Goal: Transaction & Acquisition: Download file/media

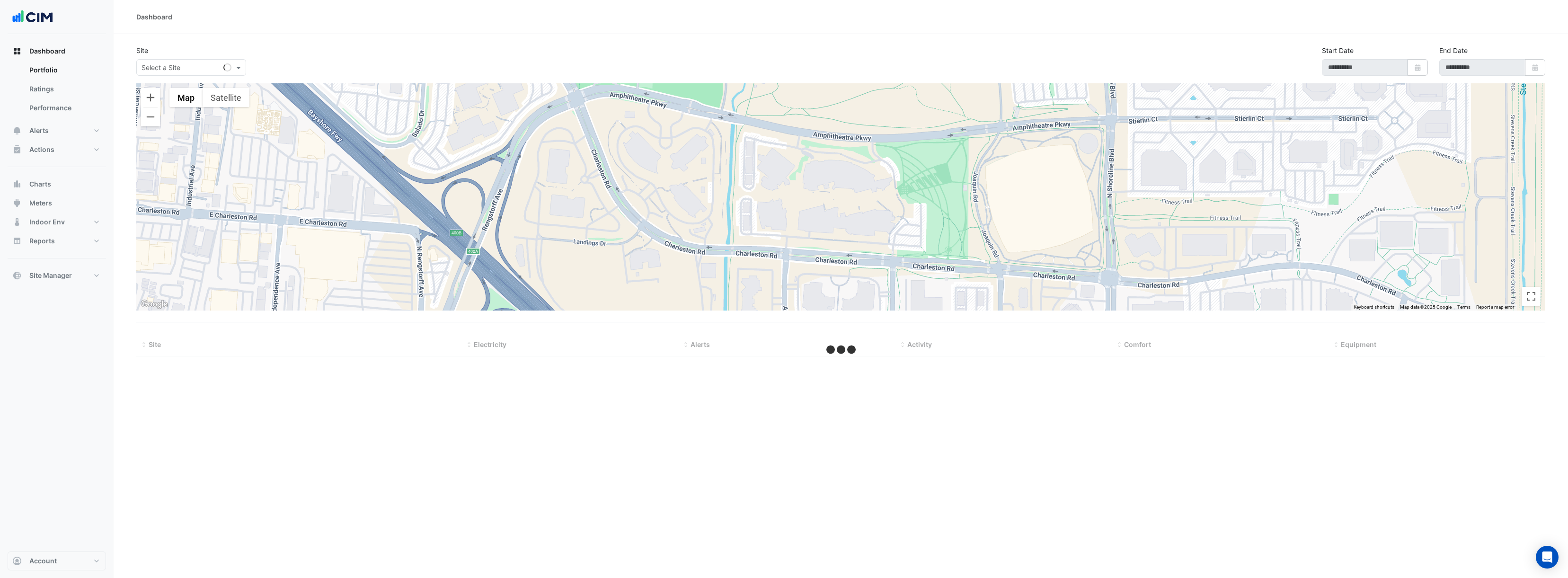
select select "**"
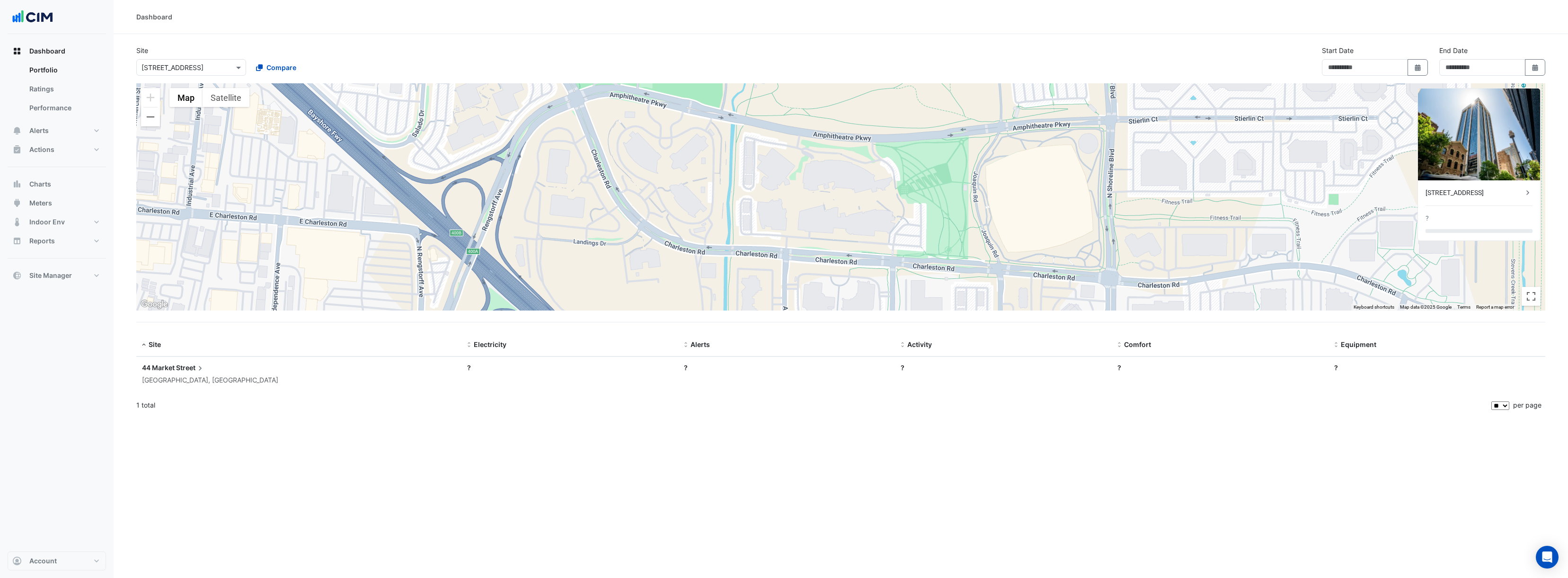
type input "**********"
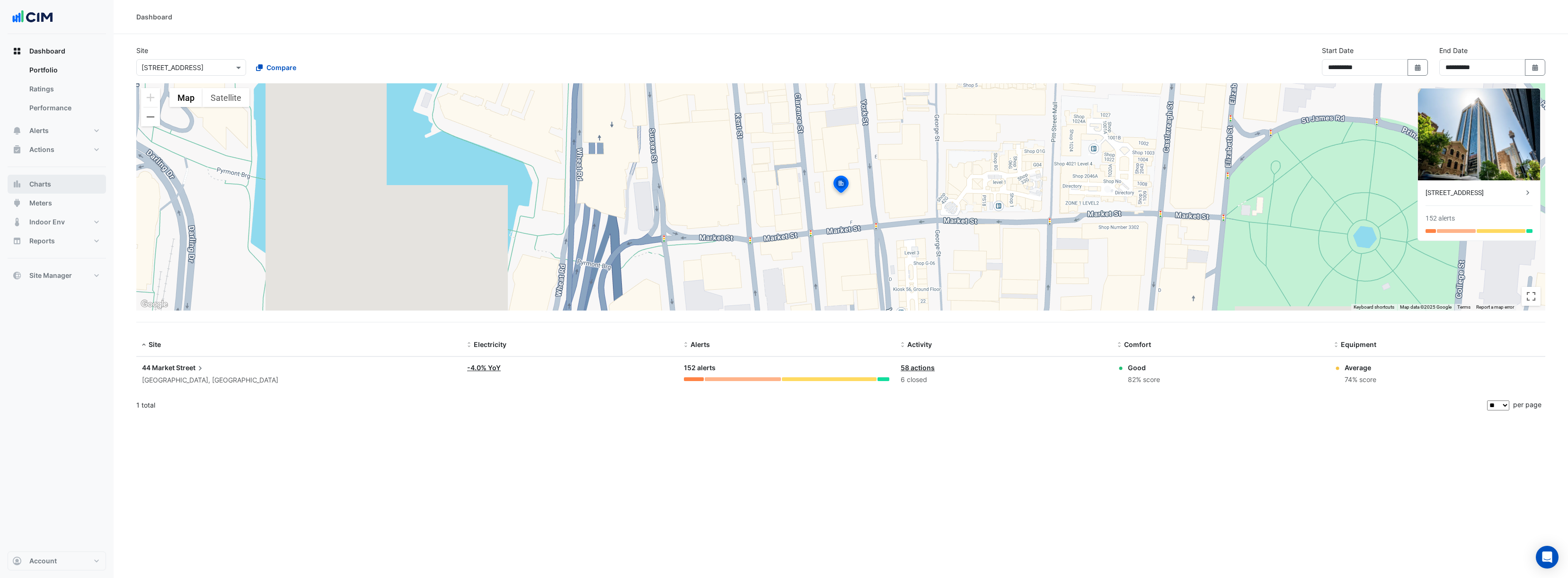
click at [62, 182] on button "Charts" at bounding box center [57, 184] width 99 height 19
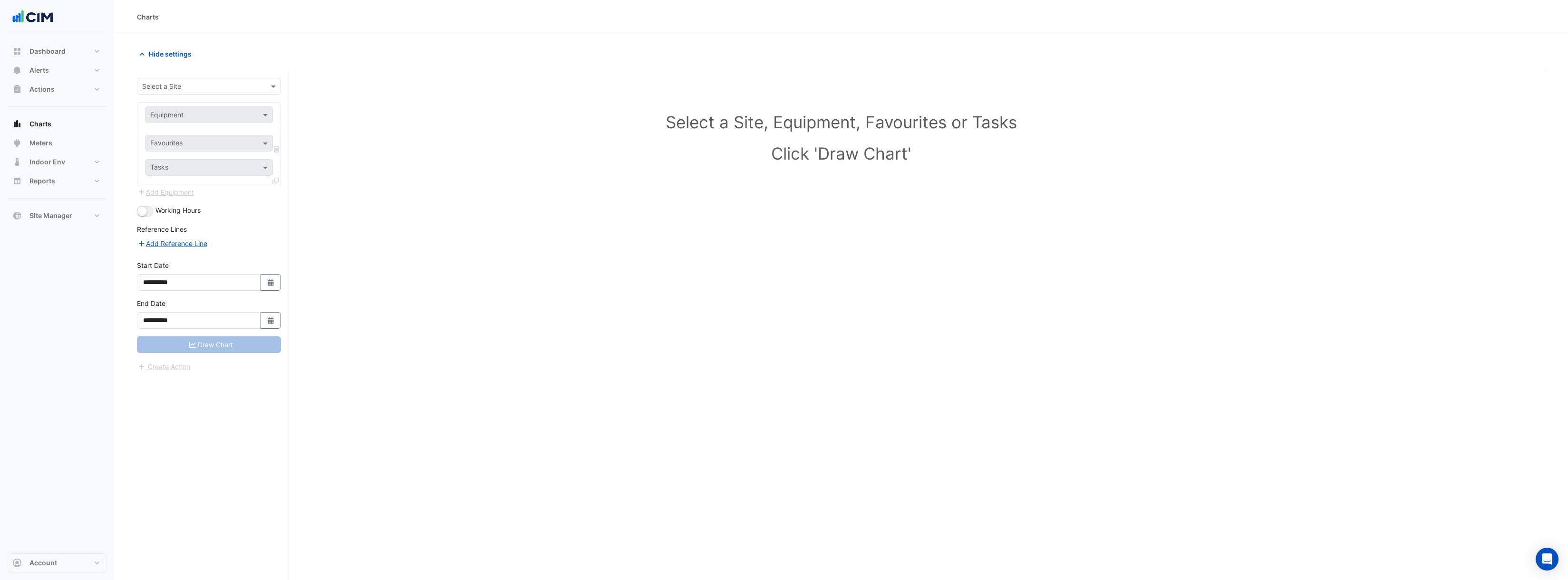
click at [198, 92] on div "Select a Site" at bounding box center [209, 86] width 144 height 17
type input "*******"
click at [174, 105] on span "[STREET_ADDRESS]" at bounding box center [176, 106] width 62 height 8
click at [184, 118] on input "text" at bounding box center [199, 115] width 98 height 10
click at [189, 135] on div "AHU-1A" at bounding box center [242, 135] width 192 height 14
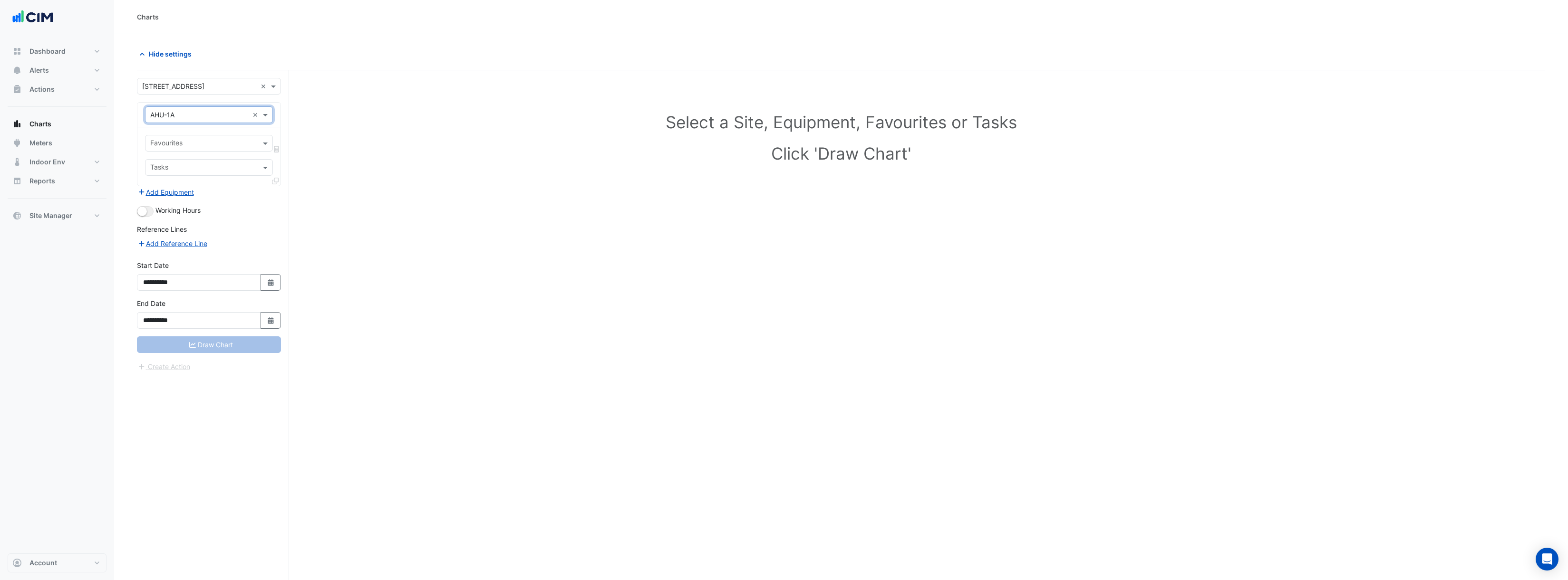
click at [204, 141] on input "text" at bounding box center [204, 144] width 106 height 10
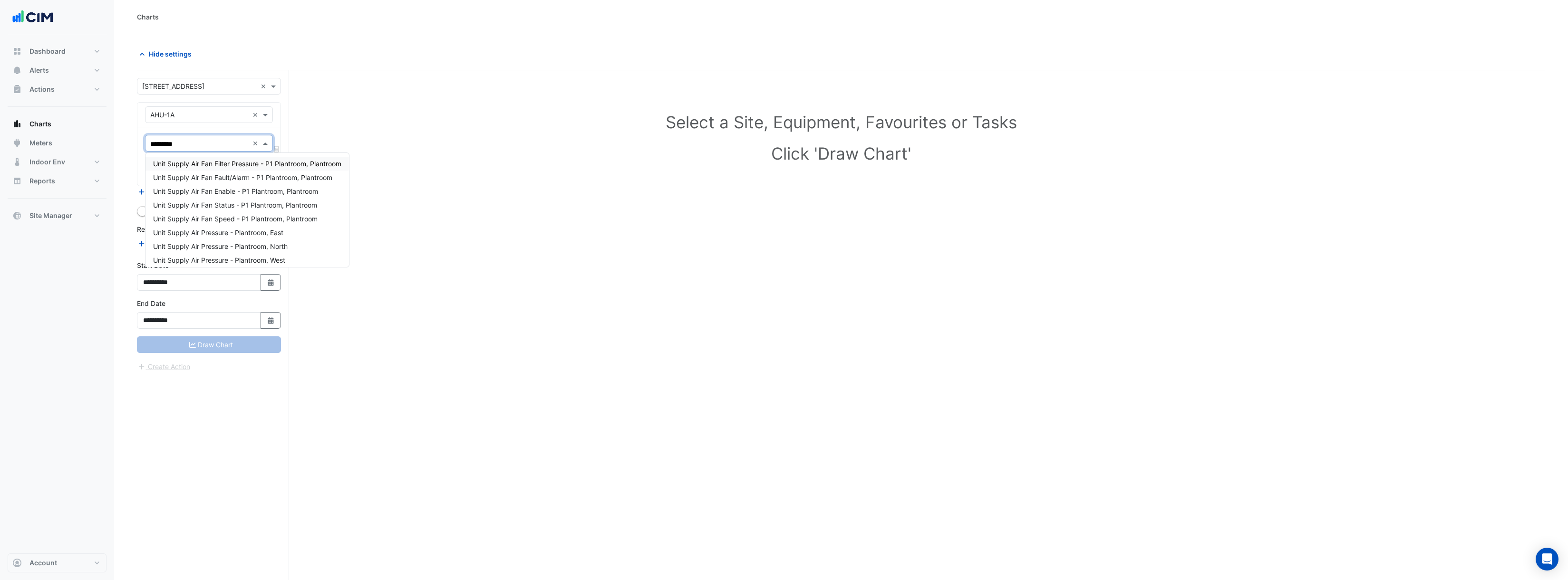
type input "**********"
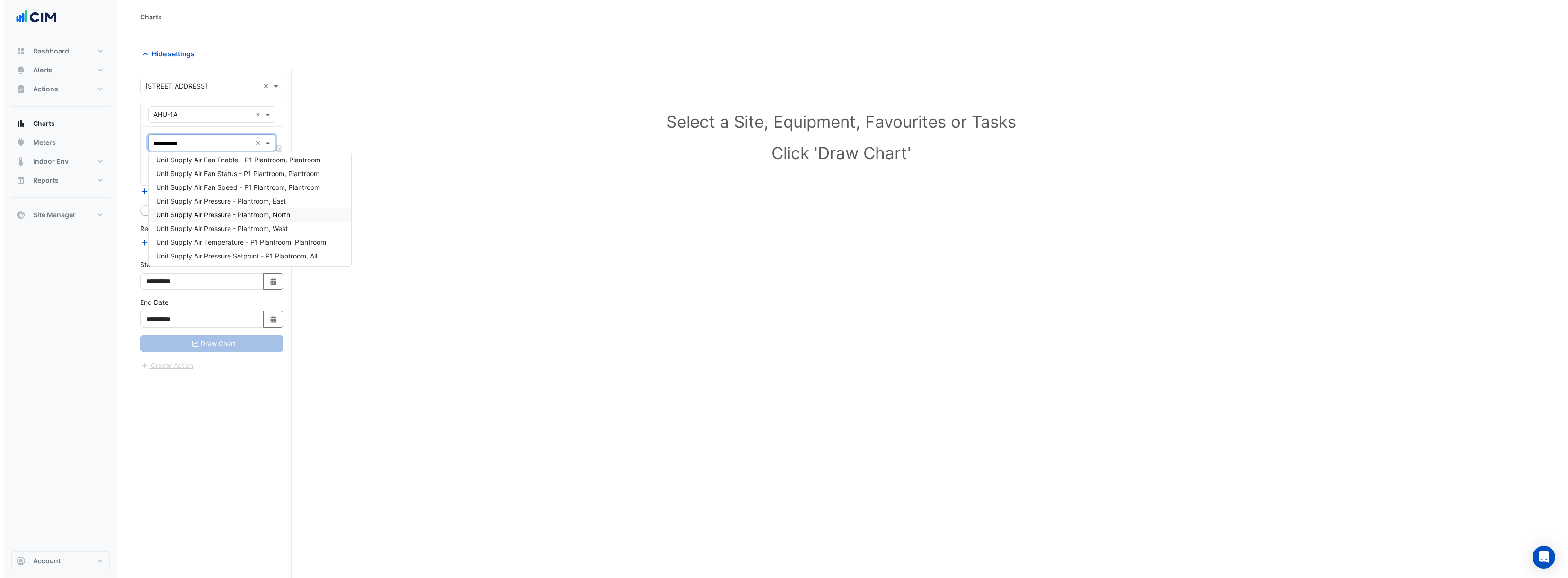
scroll to position [31, 0]
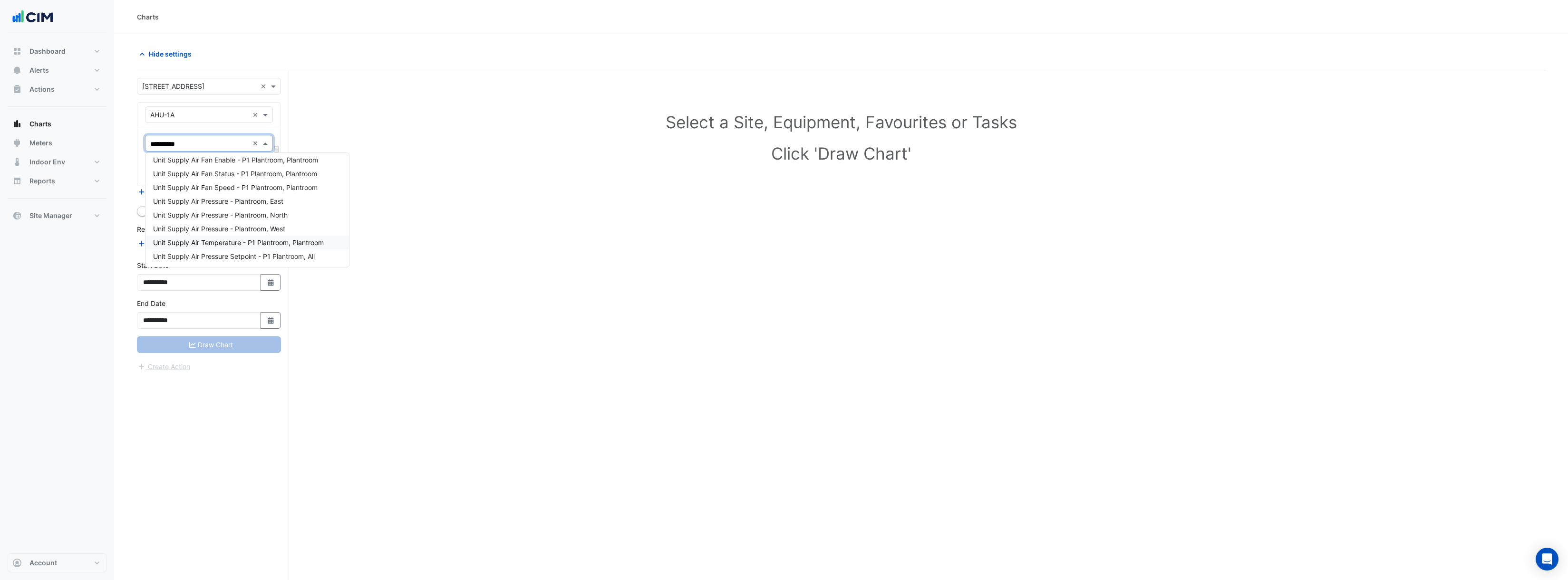
click at [272, 242] on span "Unit Supply Air Temperature - P1 Plantroom, Plantroom" at bounding box center [238, 242] width 171 height 8
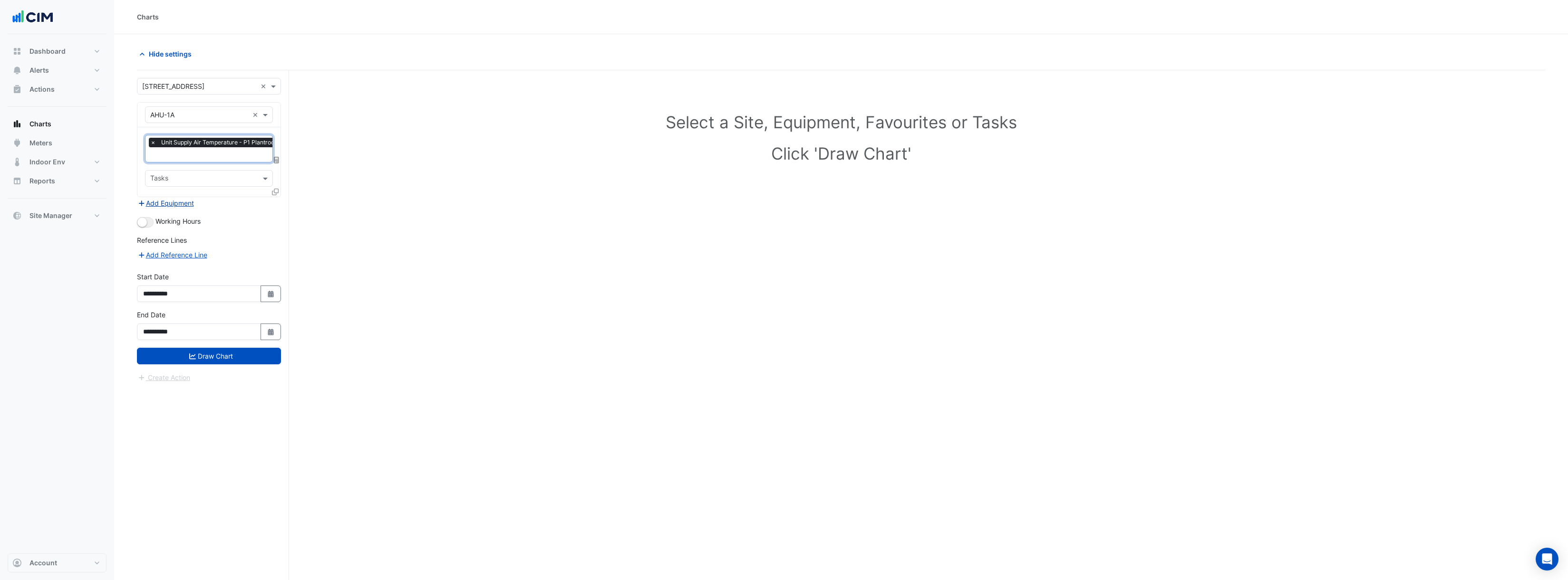
click at [183, 206] on button "Add Equipment" at bounding box center [166, 203] width 57 height 11
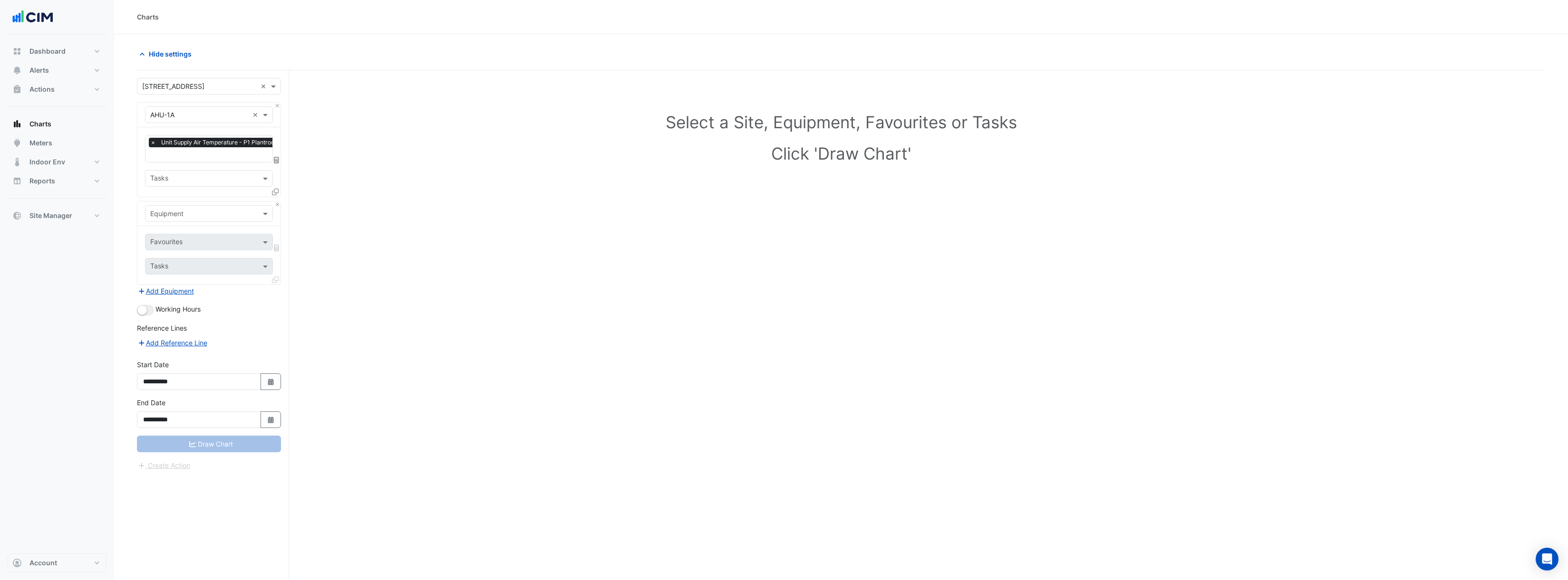
click at [196, 211] on input "text" at bounding box center [199, 214] width 98 height 10
type input "*******"
click at [195, 230] on div "Weather" at bounding box center [209, 233] width 127 height 14
click at [274, 195] on div at bounding box center [276, 194] width 9 height 14
click at [275, 193] on icon at bounding box center [275, 192] width 7 height 7
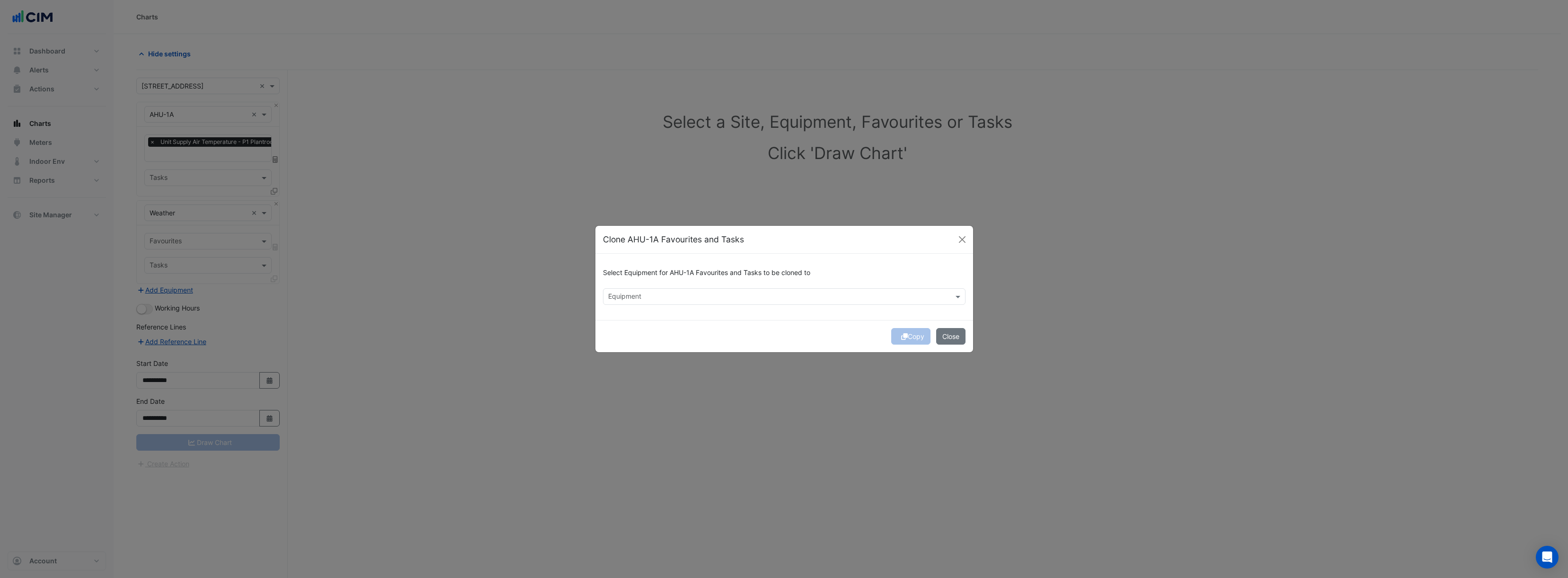
click at [685, 295] on input "text" at bounding box center [779, 298] width 341 height 10
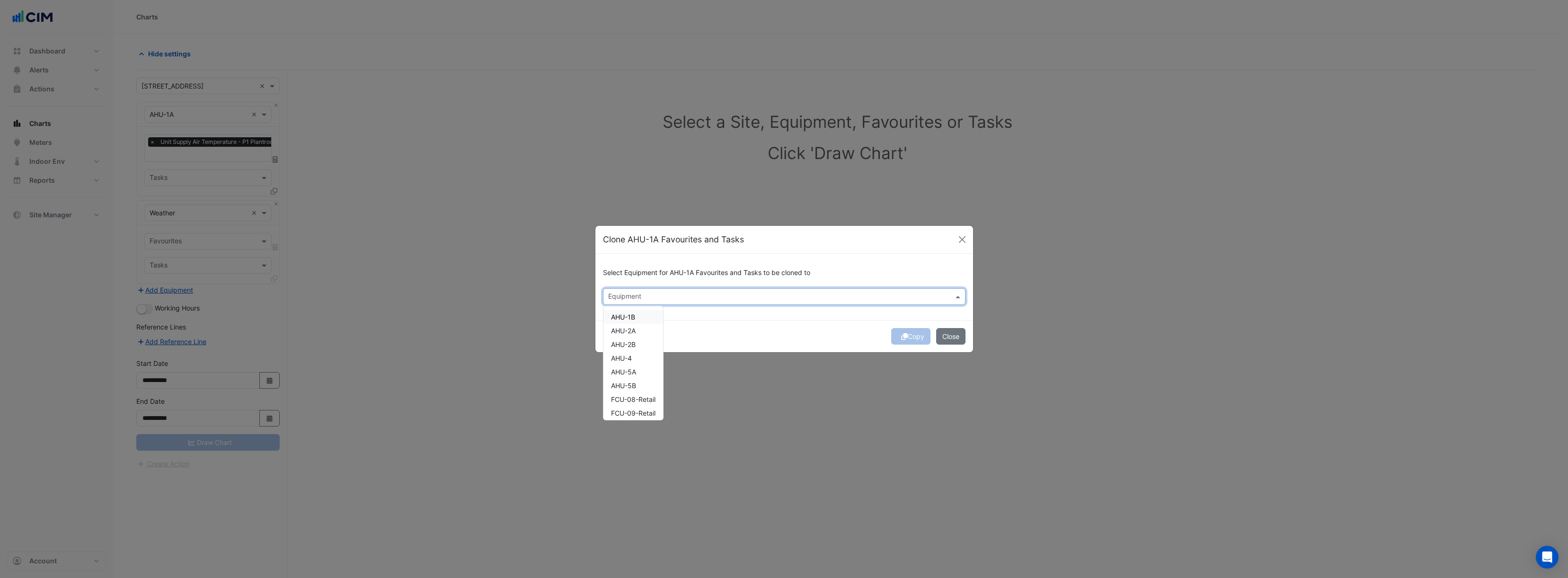
drag, startPoint x: 639, startPoint y: 322, endPoint x: 643, endPoint y: 312, distance: 10.8
click at [639, 321] on div "AHU-1B" at bounding box center [633, 317] width 60 height 14
click at [637, 333] on div "AHU-2A" at bounding box center [633, 331] width 60 height 14
click at [637, 346] on div "AHU-2B" at bounding box center [633, 344] width 60 height 14
click at [639, 358] on div "AHU-4" at bounding box center [633, 358] width 60 height 14
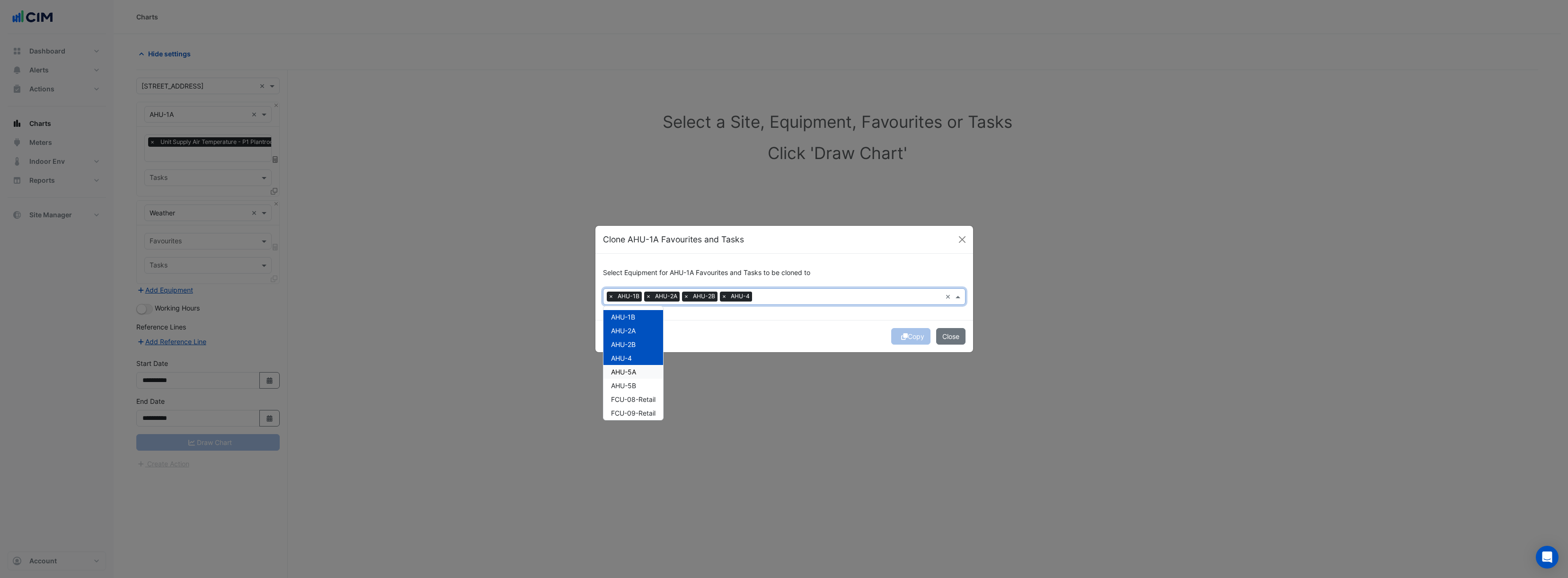
click at [640, 369] on div "AHU-5A" at bounding box center [633, 372] width 60 height 14
click at [634, 387] on span "AHU-5B" at bounding box center [623, 386] width 25 height 8
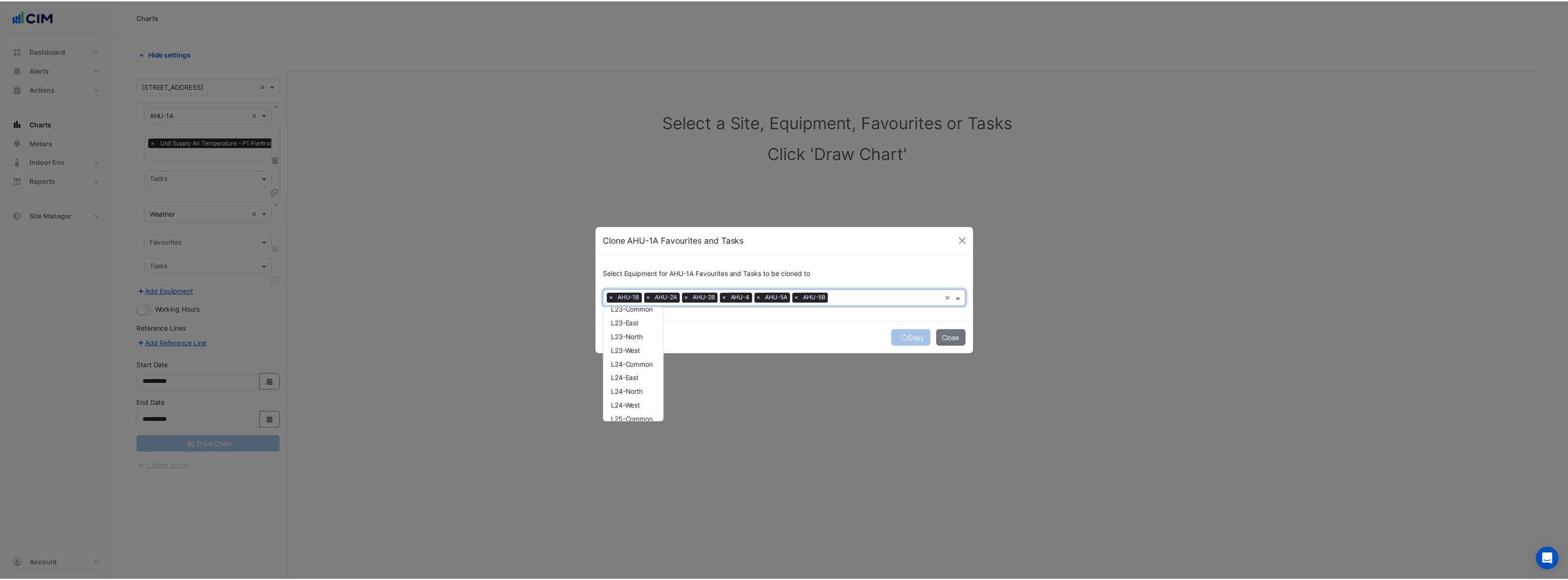
scroll to position [1478, 0]
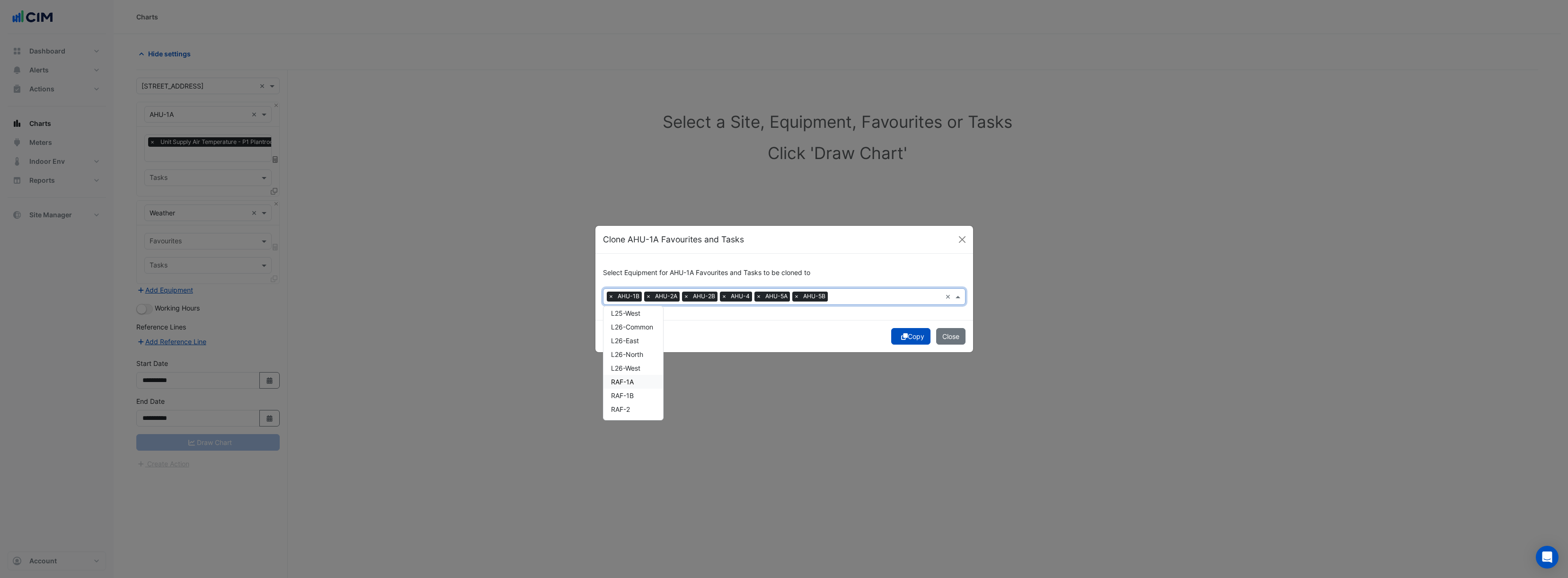
click at [904, 339] on icon "submit" at bounding box center [904, 336] width 7 height 7
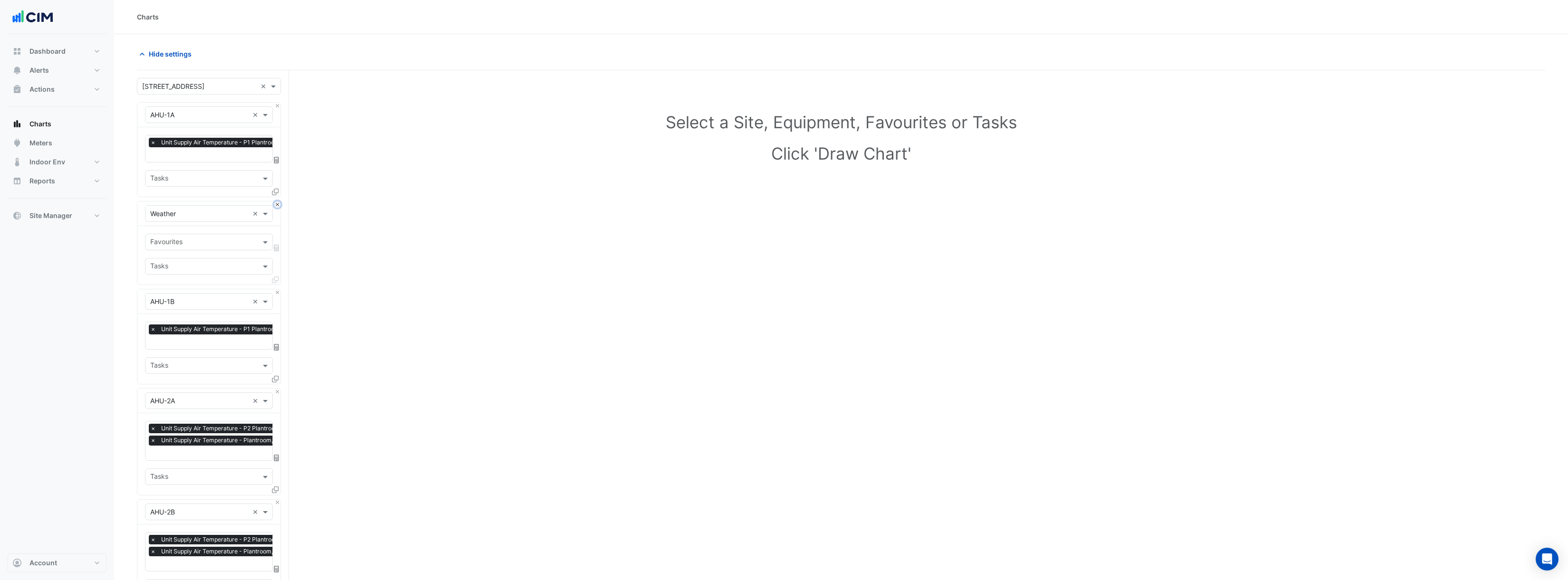
click at [278, 205] on button "Close" at bounding box center [278, 205] width 6 height 6
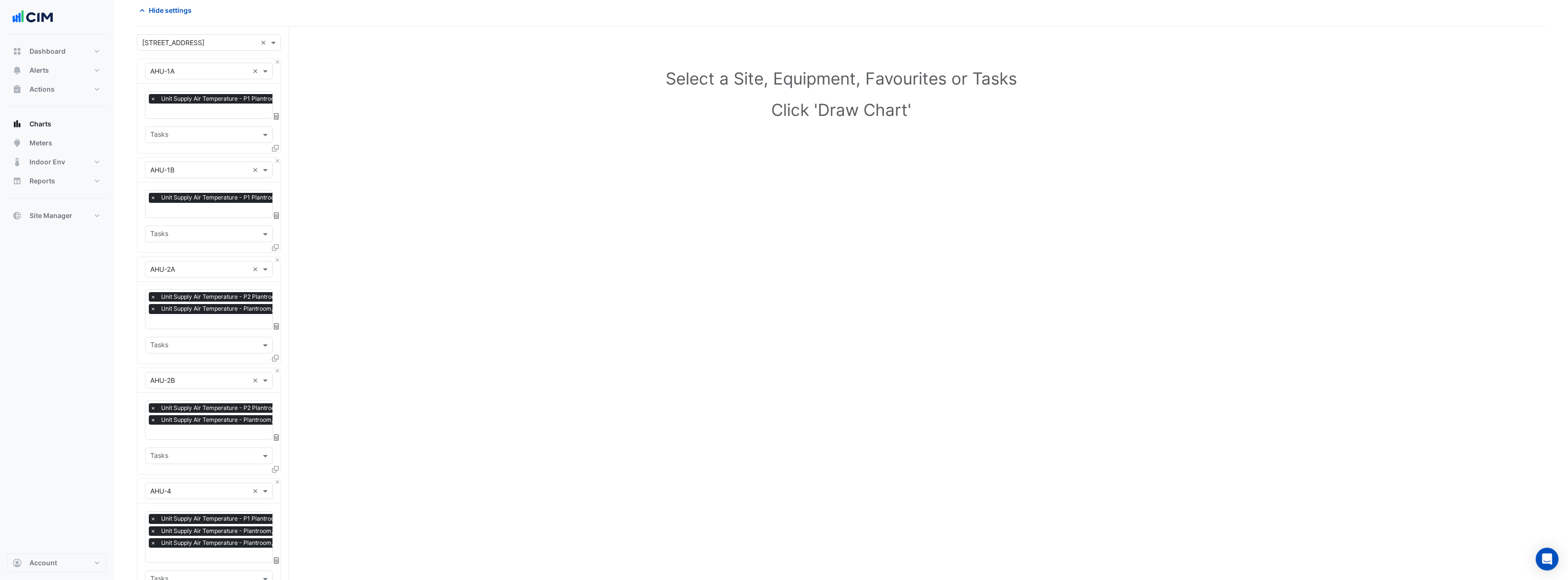
scroll to position [7, 0]
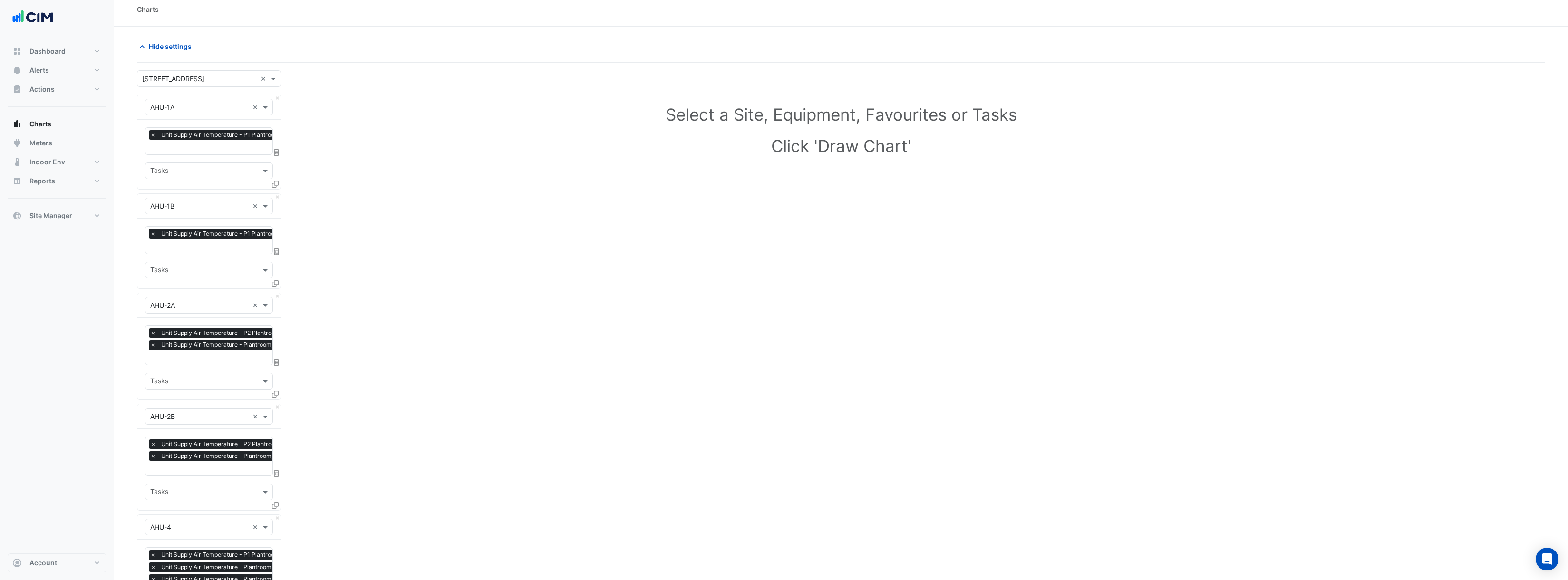
click at [240, 347] on span "Unit Supply Air Temperature - Plantroom, East" at bounding box center [223, 345] width 129 height 10
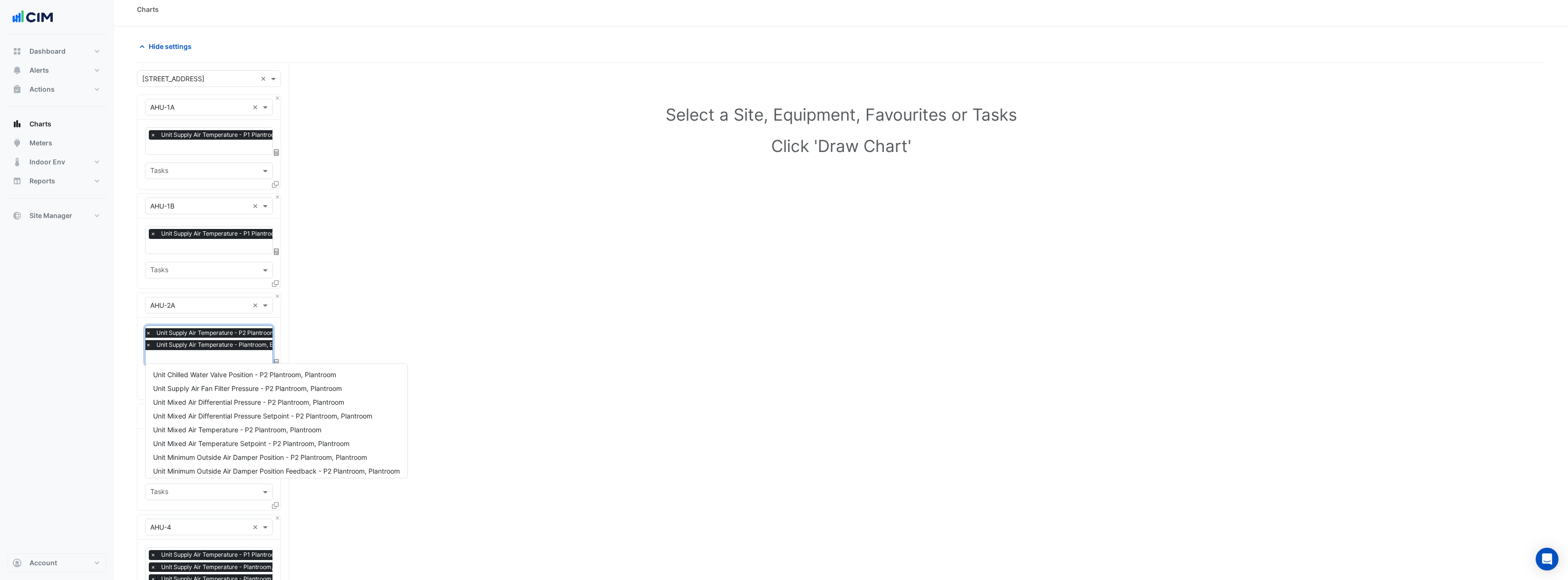
scroll to position [266, 0]
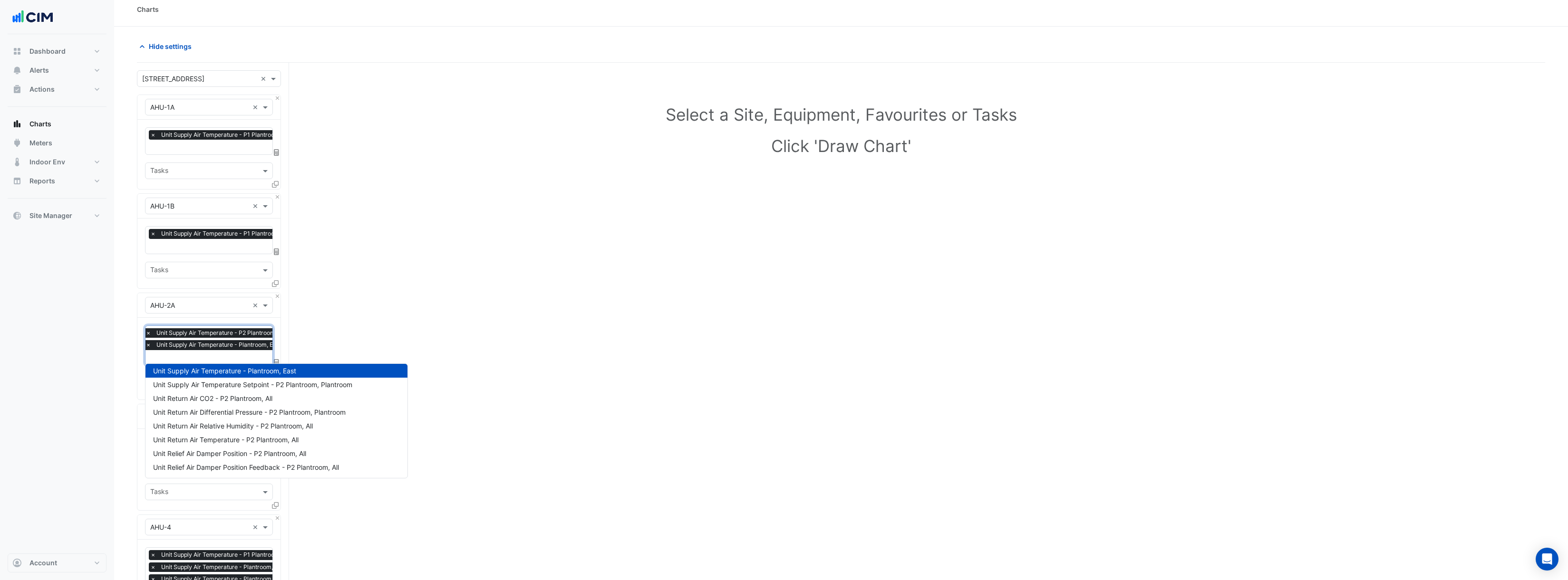
click at [247, 333] on span "Unit Supply Air Temperature - P2 Plantroom, Plantroom" at bounding box center [231, 333] width 155 height 10
click at [149, 344] on span "×" at bounding box center [149, 345] width 9 height 10
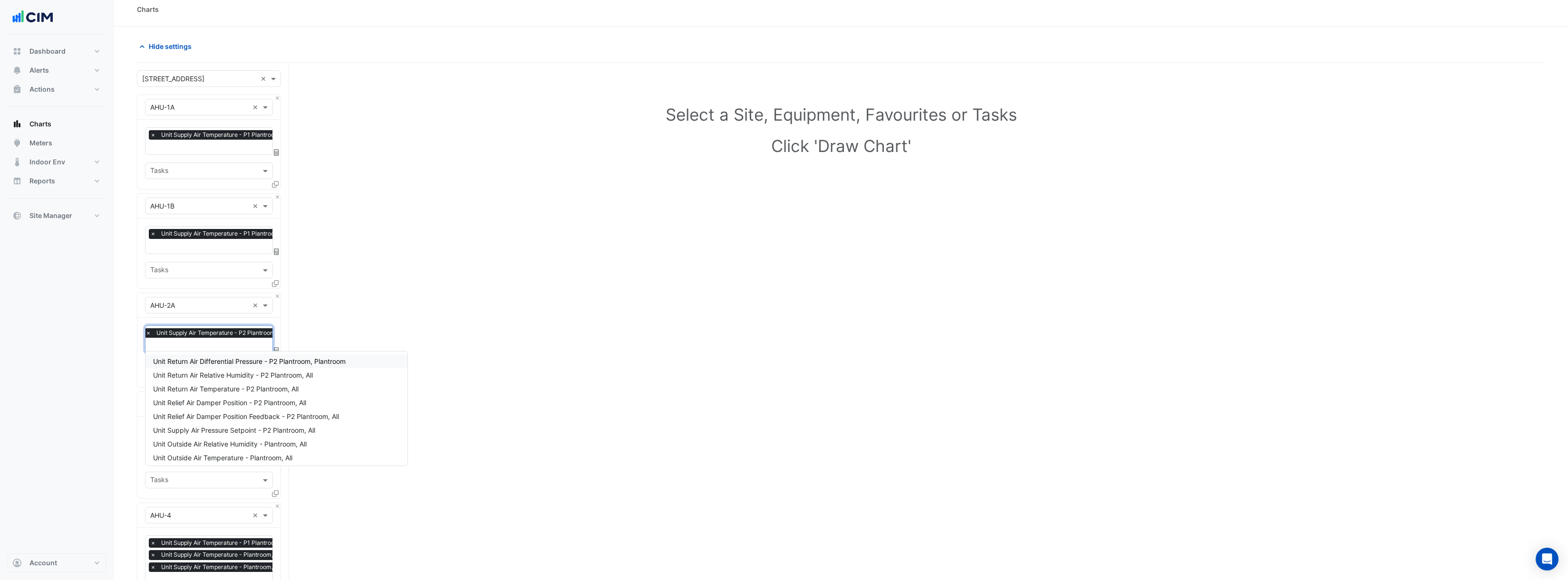
scroll to position [307, 0]
click at [100, 369] on div "Dashboard Portfolio Ratings Performance Alerts Site Rules Templates Actions Sit…" at bounding box center [57, 294] width 99 height 519
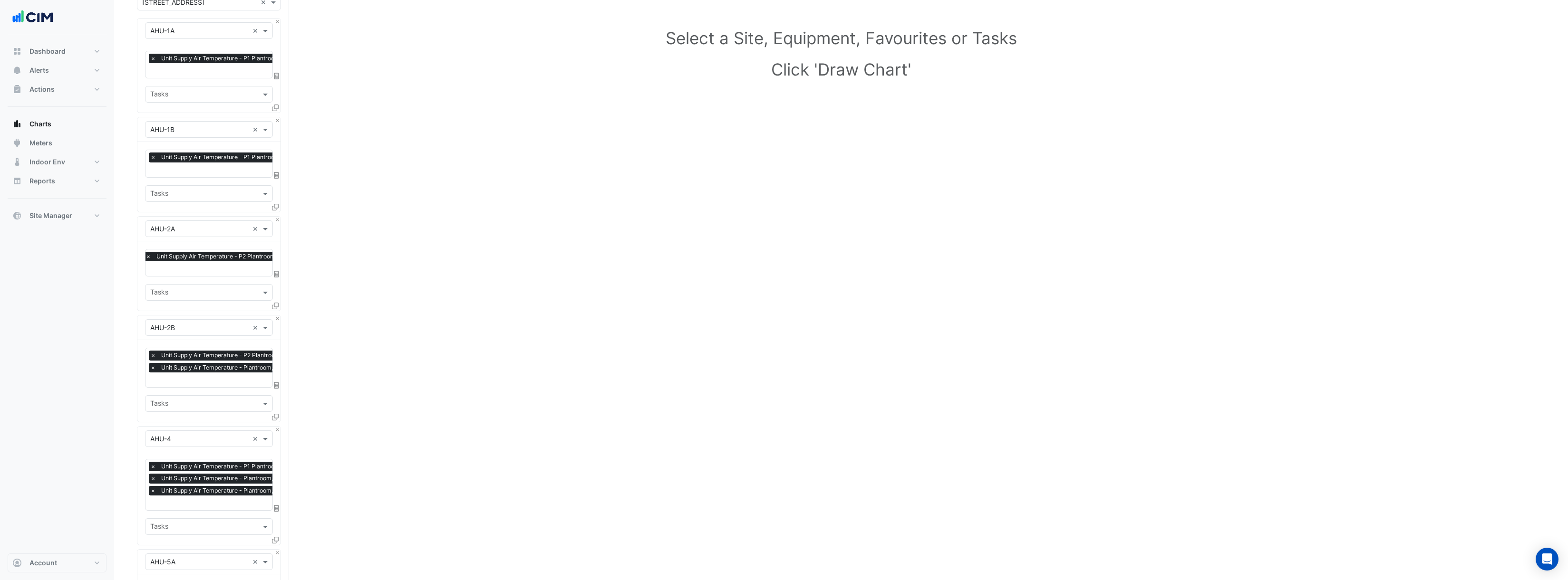
scroll to position [93, 0]
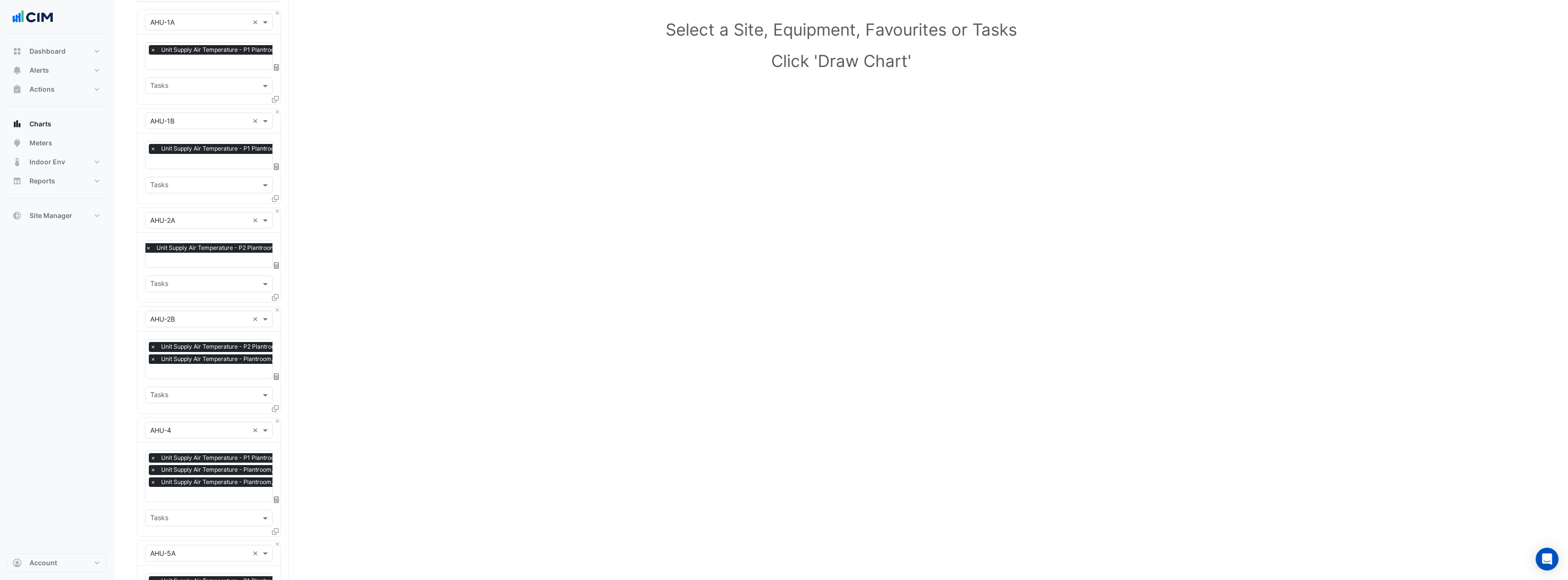
click at [152, 357] on span "×" at bounding box center [153, 359] width 9 height 10
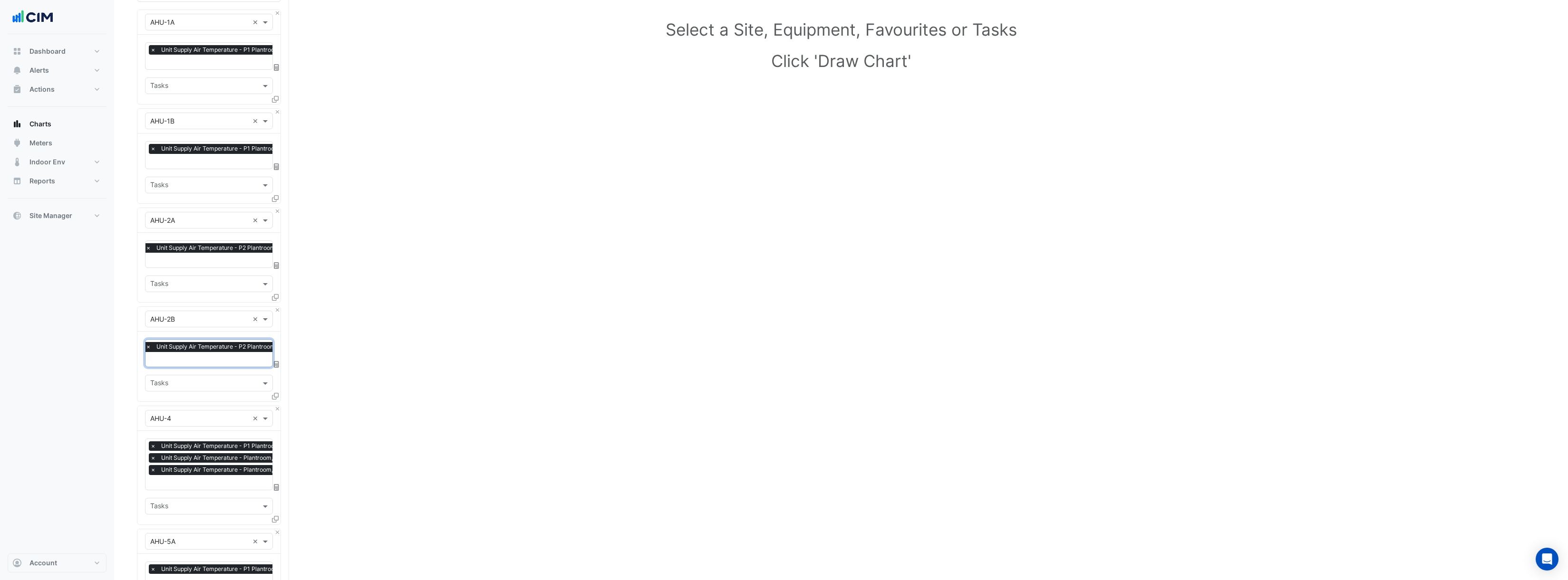
click at [154, 454] on span "×" at bounding box center [153, 458] width 9 height 10
click at [154, 454] on span "Unit Supply Air Temperature - Plantroom, Zone 2" at bounding box center [222, 458] width 136 height 10
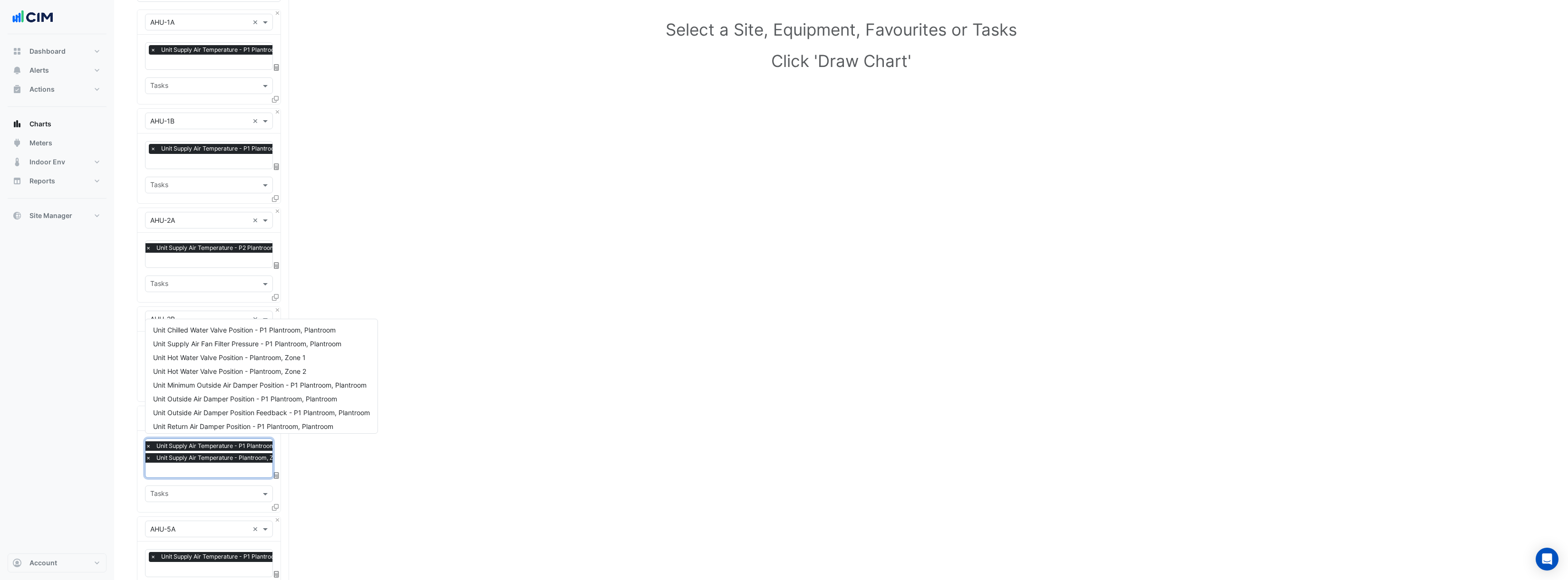
scroll to position [169, 0]
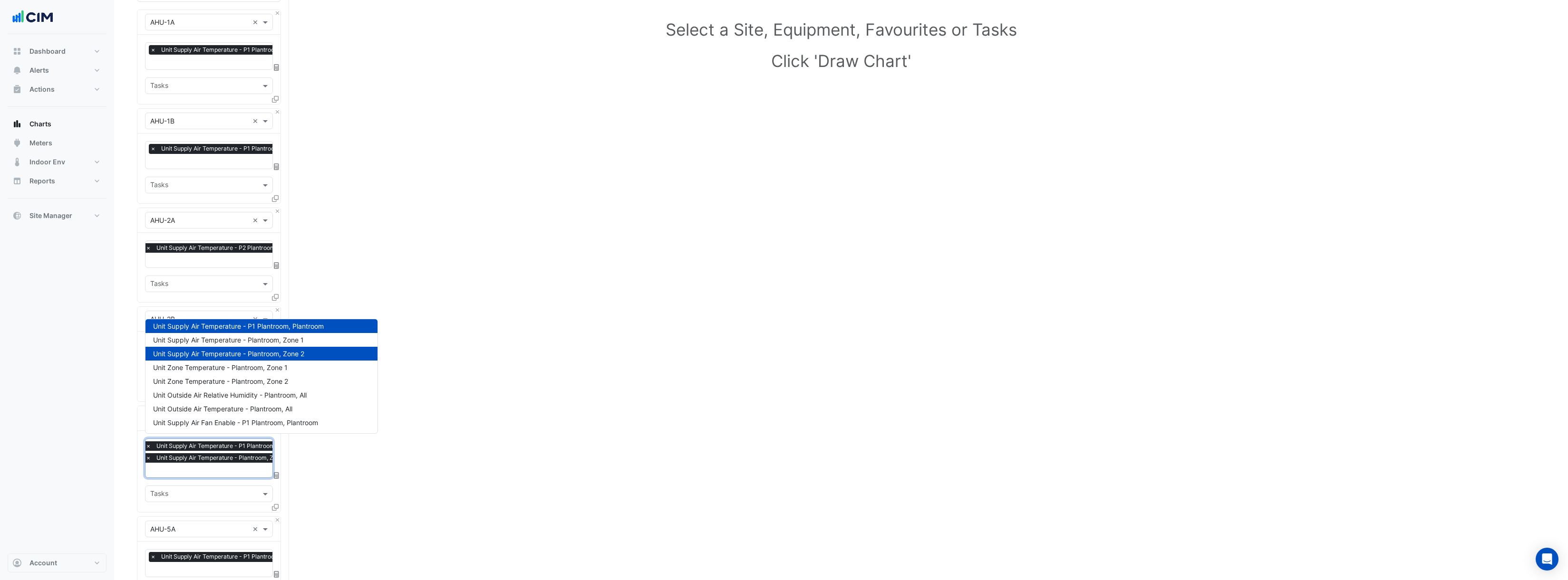
click at [148, 455] on span "×" at bounding box center [149, 458] width 9 height 10
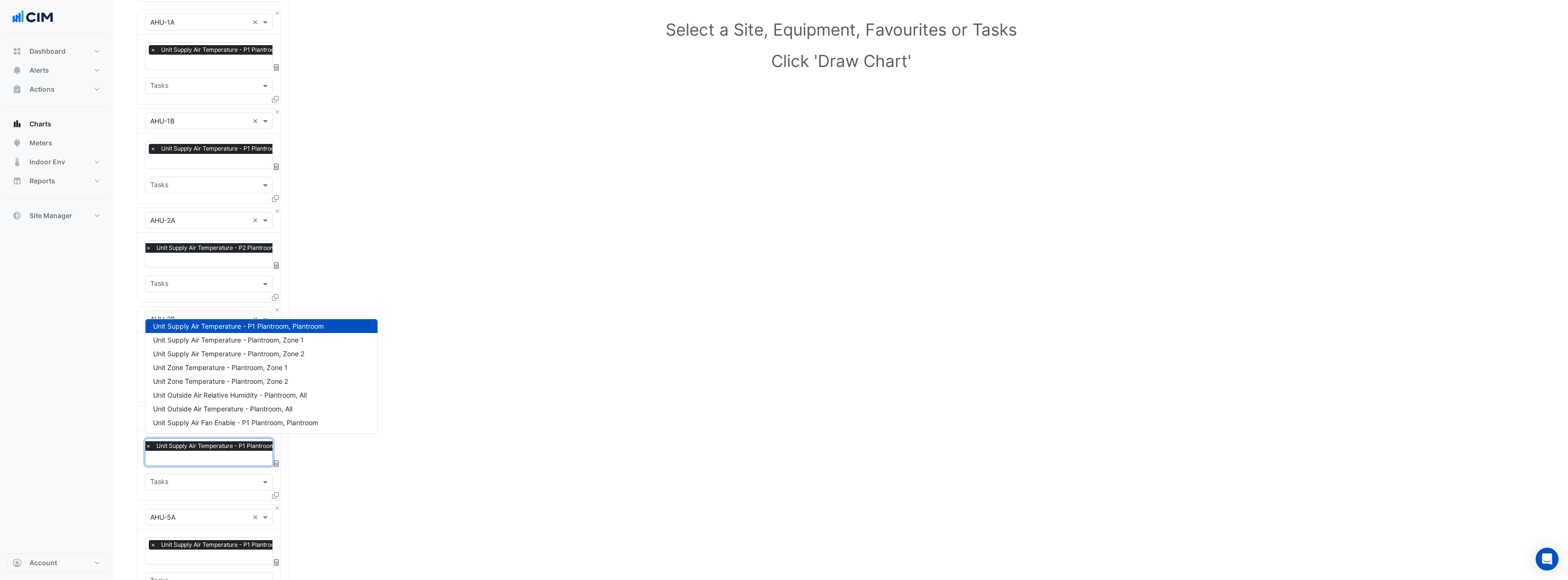
click at [572, 334] on div "Select a Site, Equipment, Favourites or Tasks Click 'Draw Chart'" at bounding box center [841, 435] width 1408 height 915
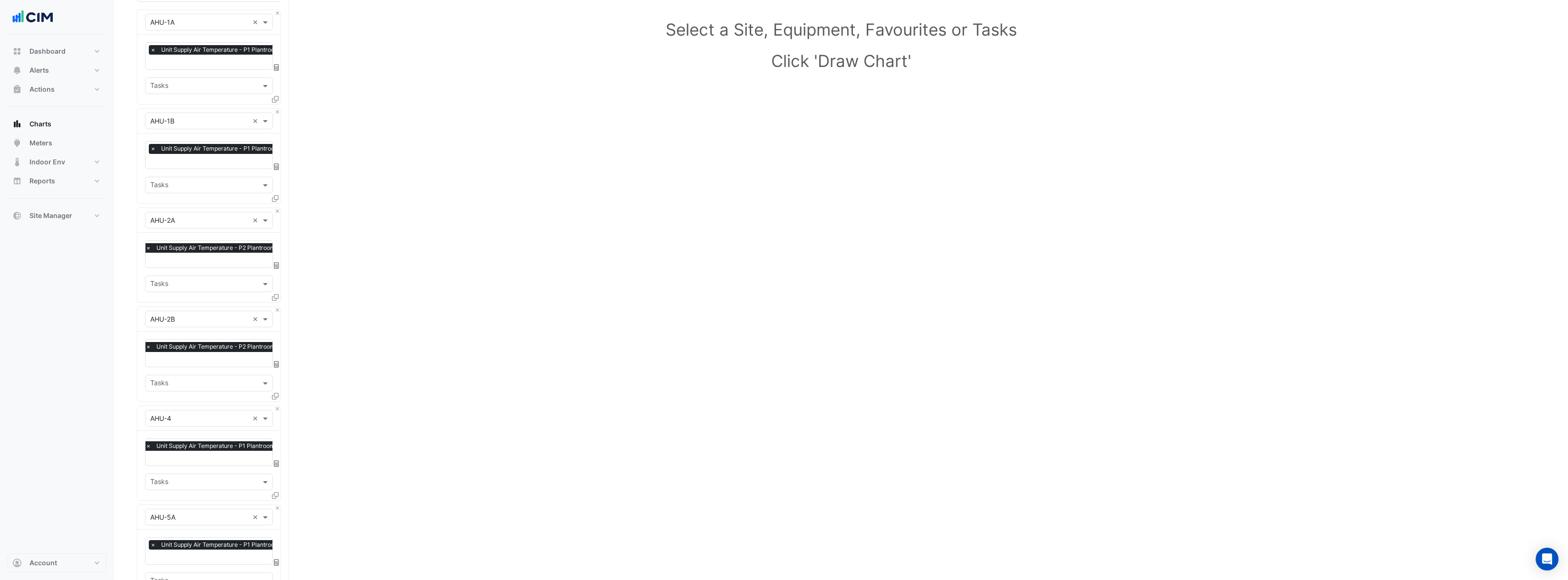
scroll to position [0, 0]
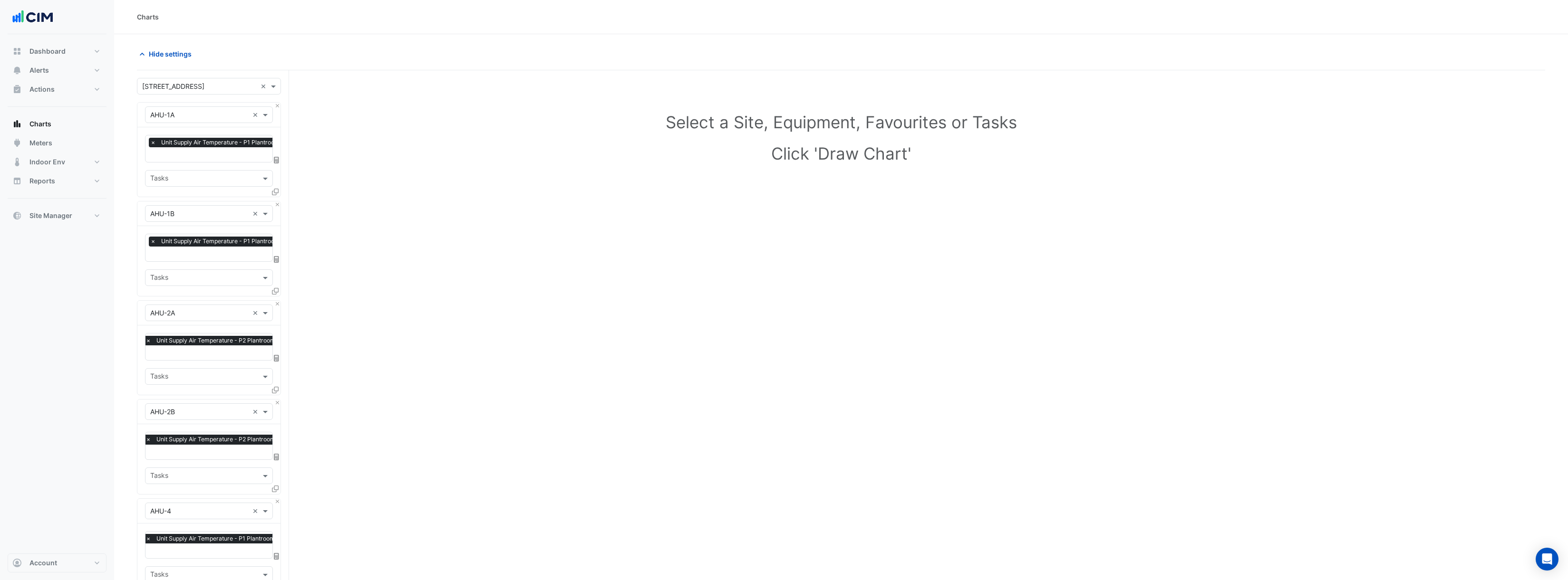
click at [276, 207] on div "Equipment × AHU-1B ×" at bounding box center [209, 214] width 143 height 24
click at [277, 205] on button "Close" at bounding box center [278, 205] width 6 height 6
click at [277, 301] on button "Close" at bounding box center [278, 304] width 6 height 6
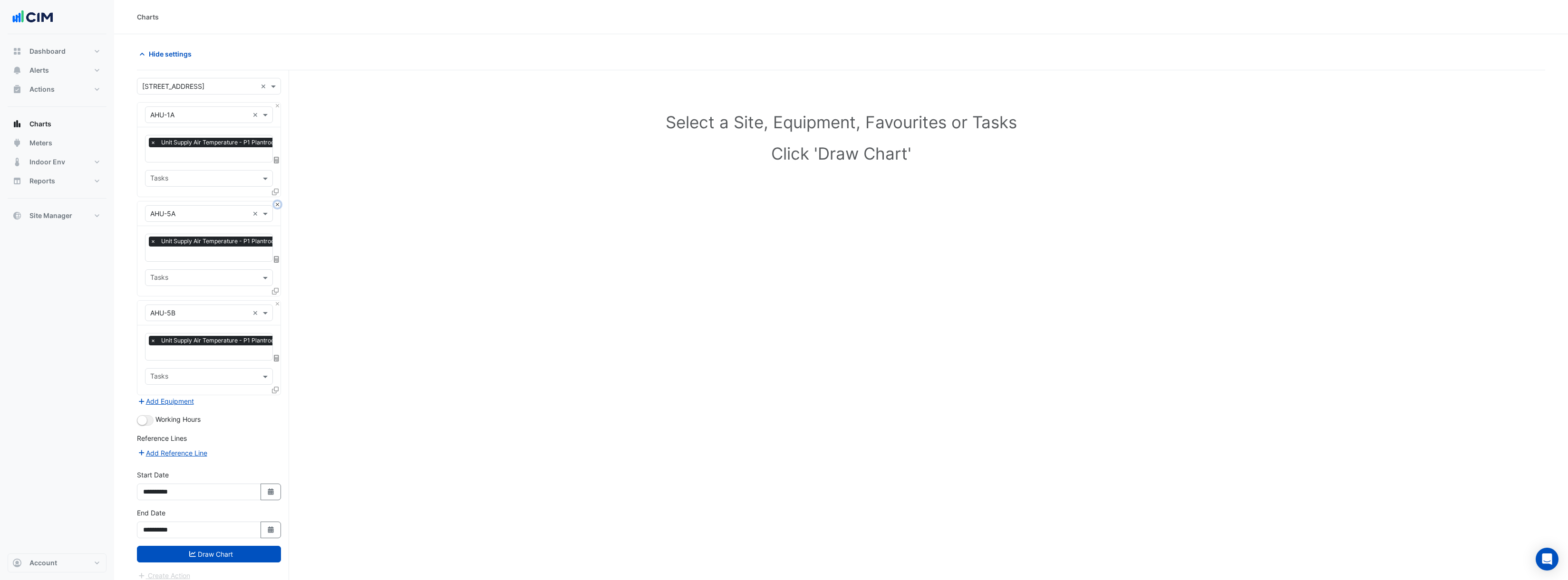
click at [277, 205] on button "Close" at bounding box center [278, 205] width 6 height 6
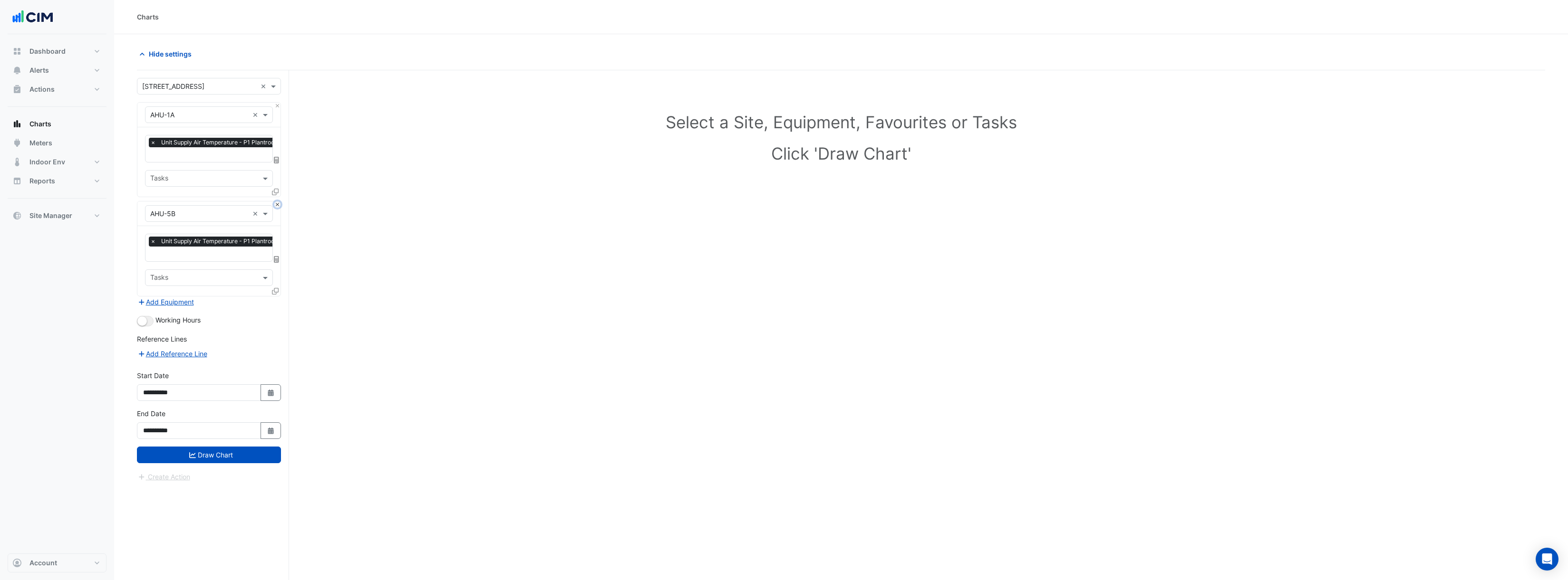
click at [277, 205] on button "Close" at bounding box center [278, 205] width 6 height 6
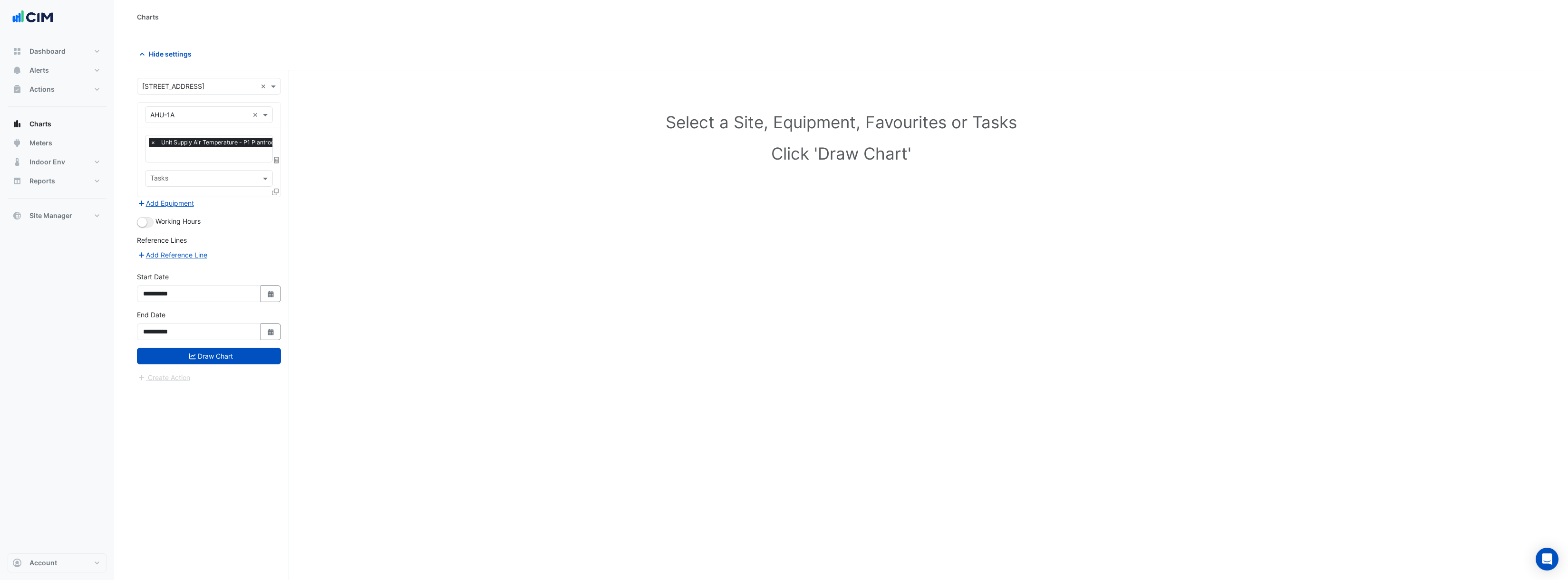
click at [278, 191] on icon at bounding box center [275, 192] width 7 height 7
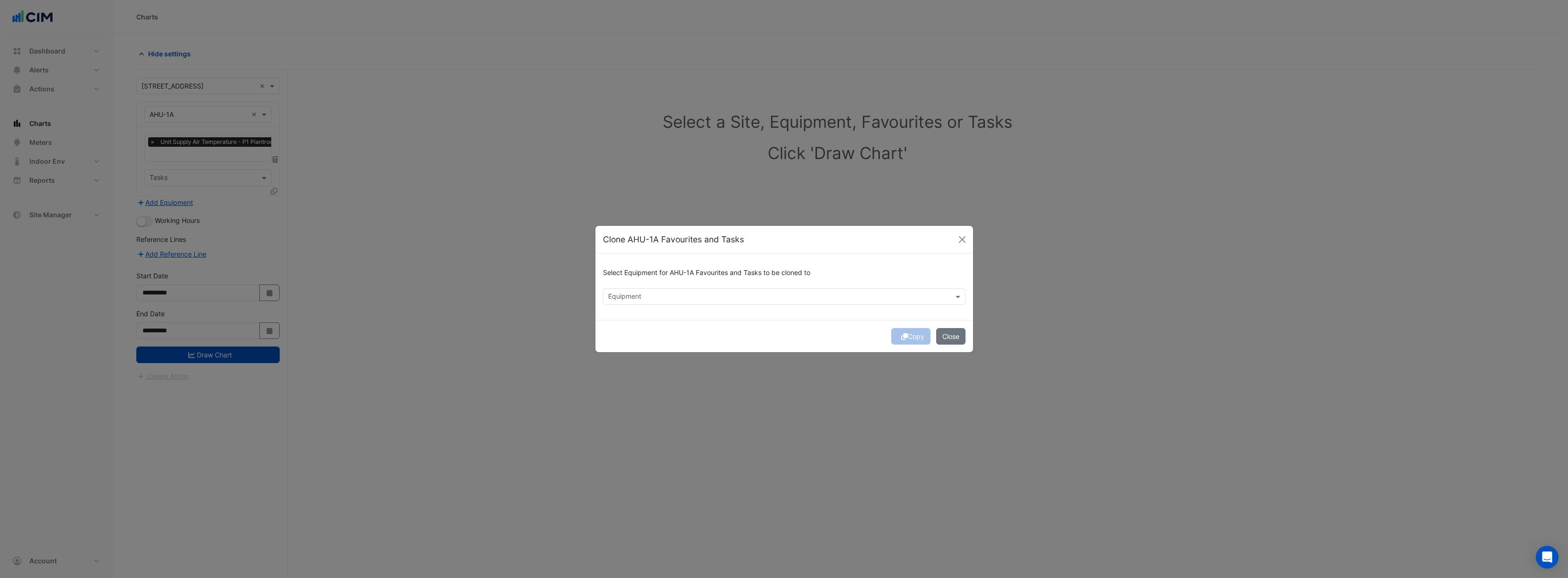
click at [651, 299] on input "text" at bounding box center [779, 298] width 341 height 10
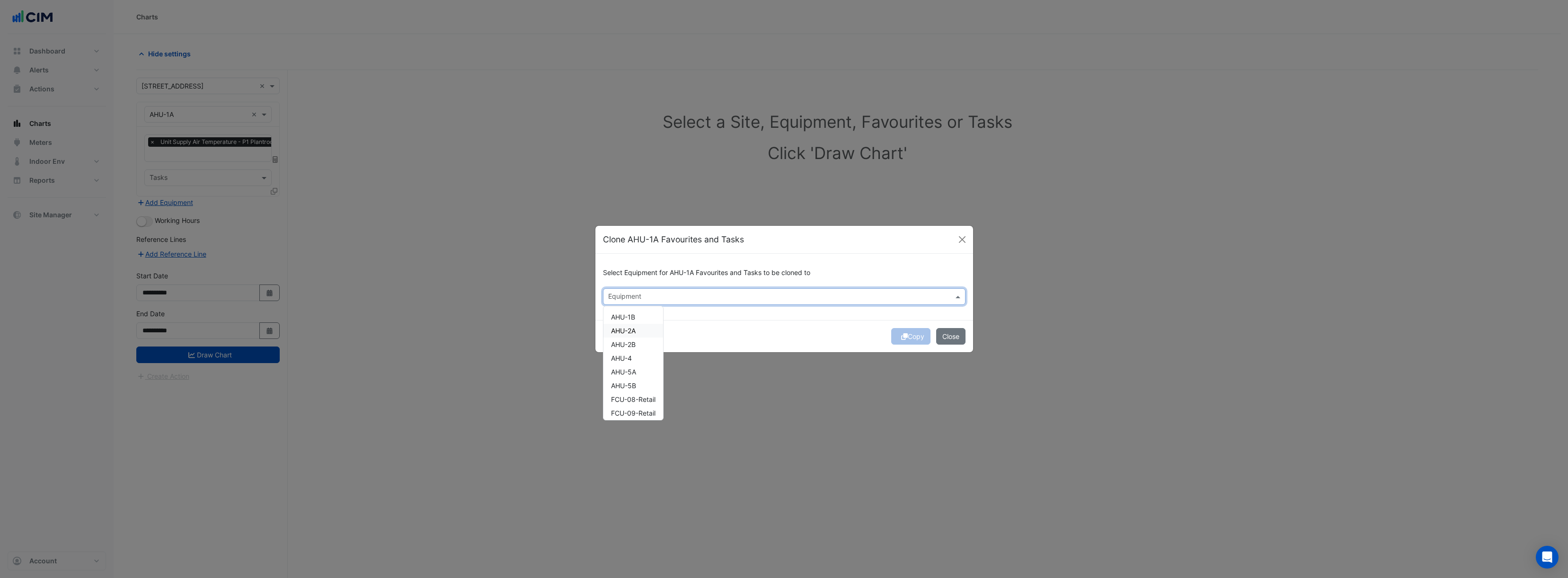
click at [639, 333] on div "AHU-2A" at bounding box center [633, 331] width 60 height 14
click at [637, 350] on div "AHU-2B" at bounding box center [633, 344] width 60 height 14
click at [634, 357] on div "AHU-4" at bounding box center [633, 358] width 60 height 14
click at [632, 375] on span "AHU-5A" at bounding box center [623, 372] width 25 height 8
click at [632, 382] on span "AHU-5B" at bounding box center [623, 386] width 25 height 8
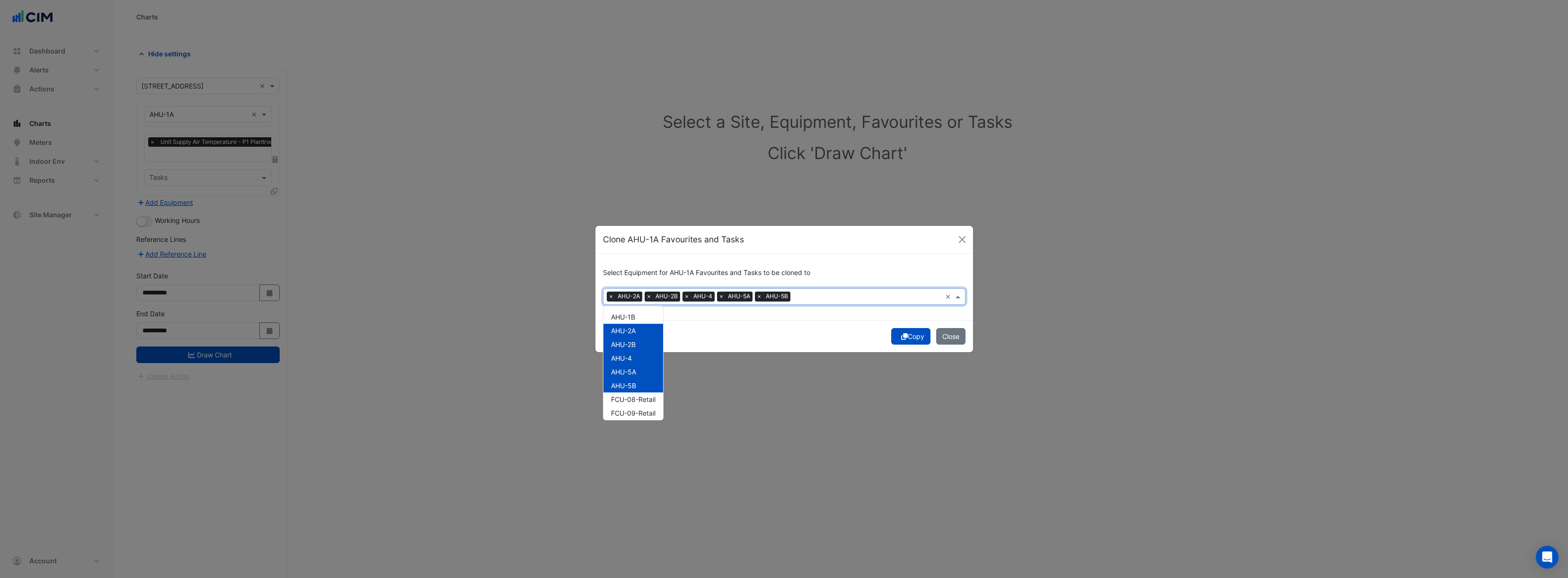
click at [901, 337] on icon "submit" at bounding box center [904, 336] width 7 height 7
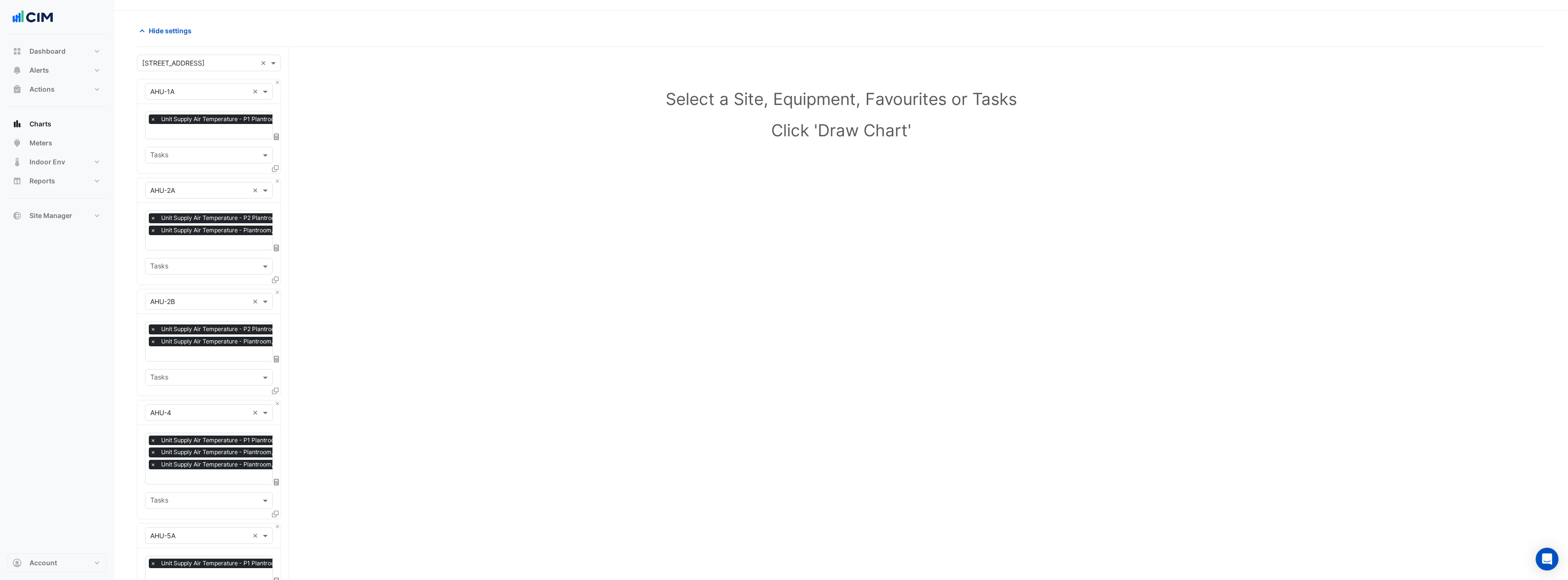
scroll to position [307, 0]
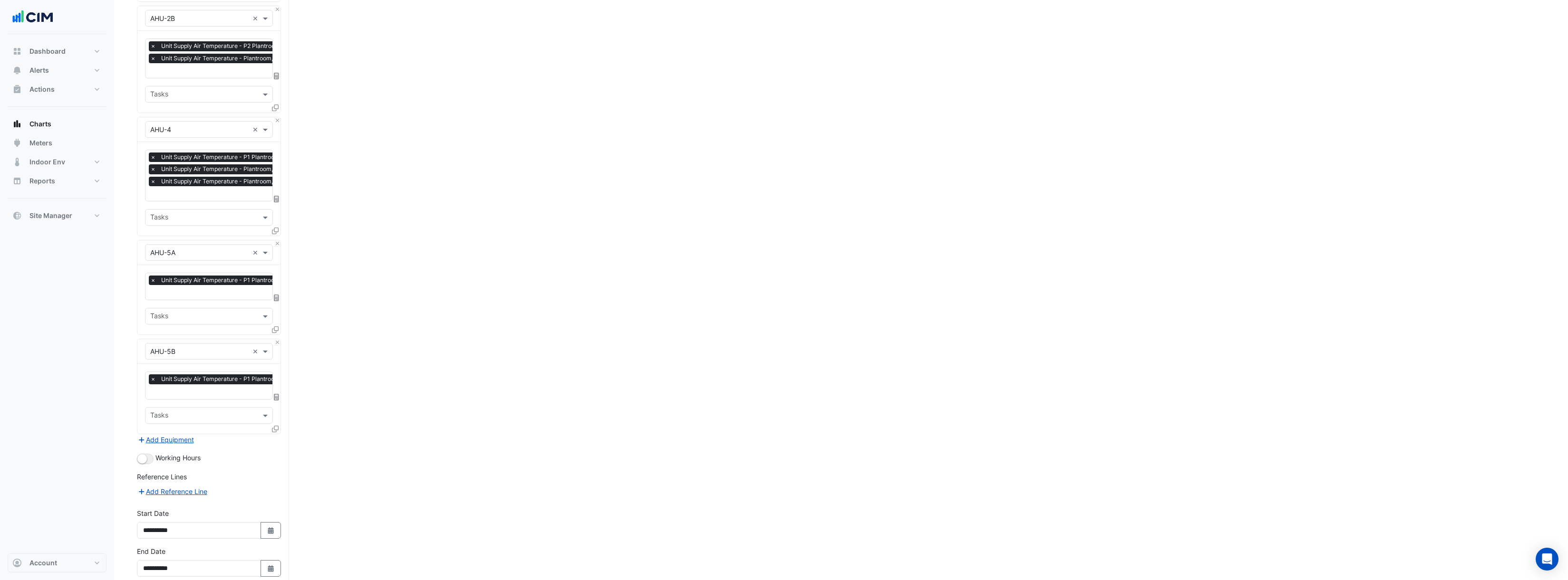
click at [290, 211] on div "Select a Site, Equipment, Favourites or Tasks Click 'Draw Chart'" at bounding box center [841, 196] width 1408 height 864
click at [230, 169] on span "Unit Supply Air Temperature - Plantroom, Zone 1" at bounding box center [227, 169] width 136 height 10
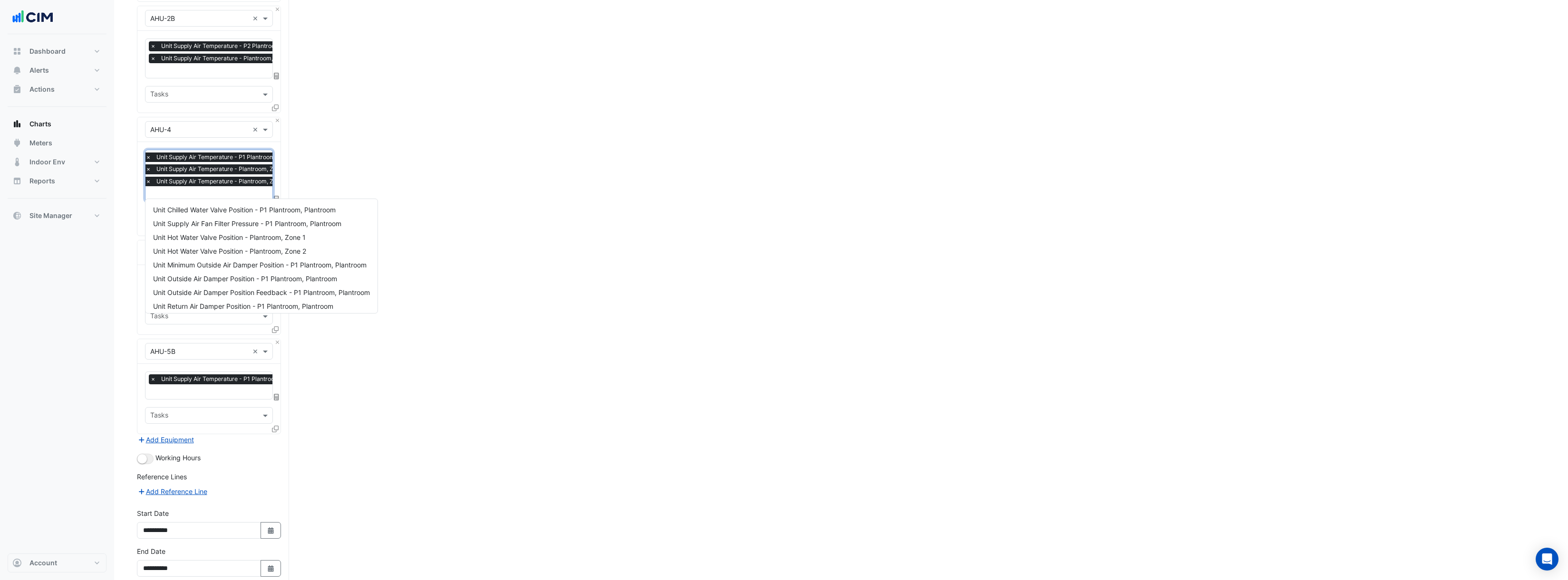
scroll to position [169, 0]
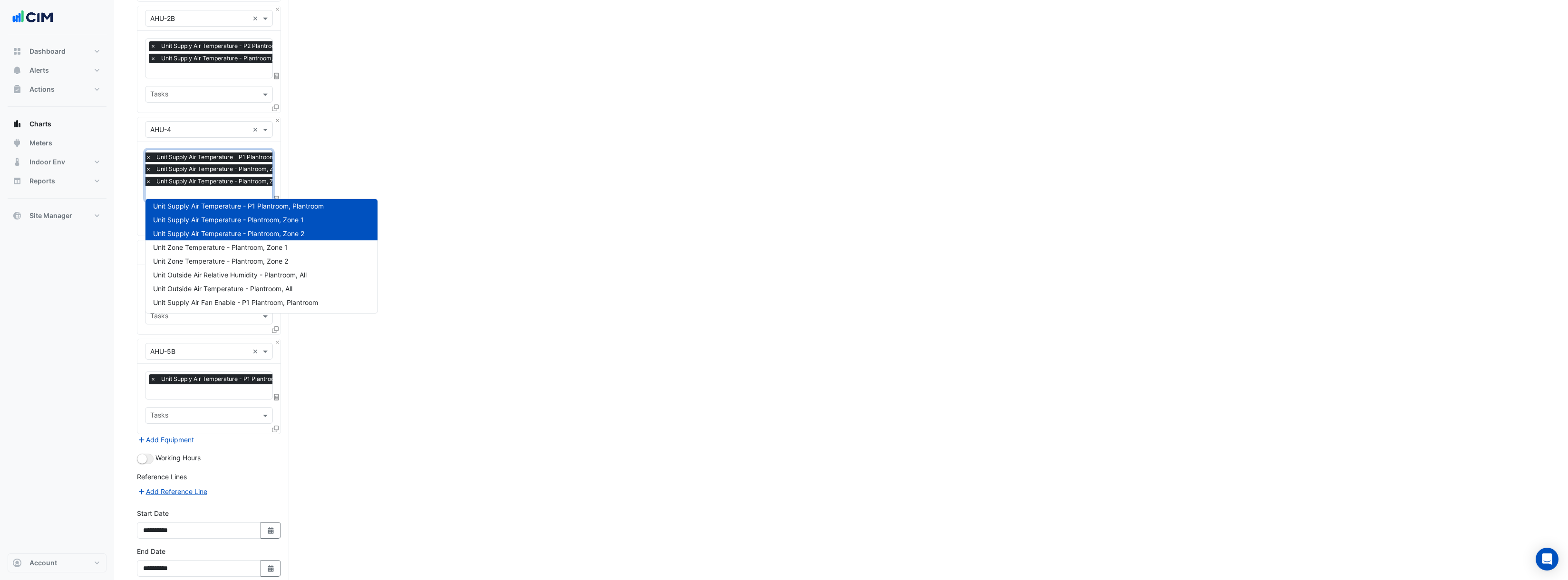
click at [403, 157] on div "Select a Site, Equipment, Favourites or Tasks Click 'Draw Chart'" at bounding box center [841, 196] width 1408 height 864
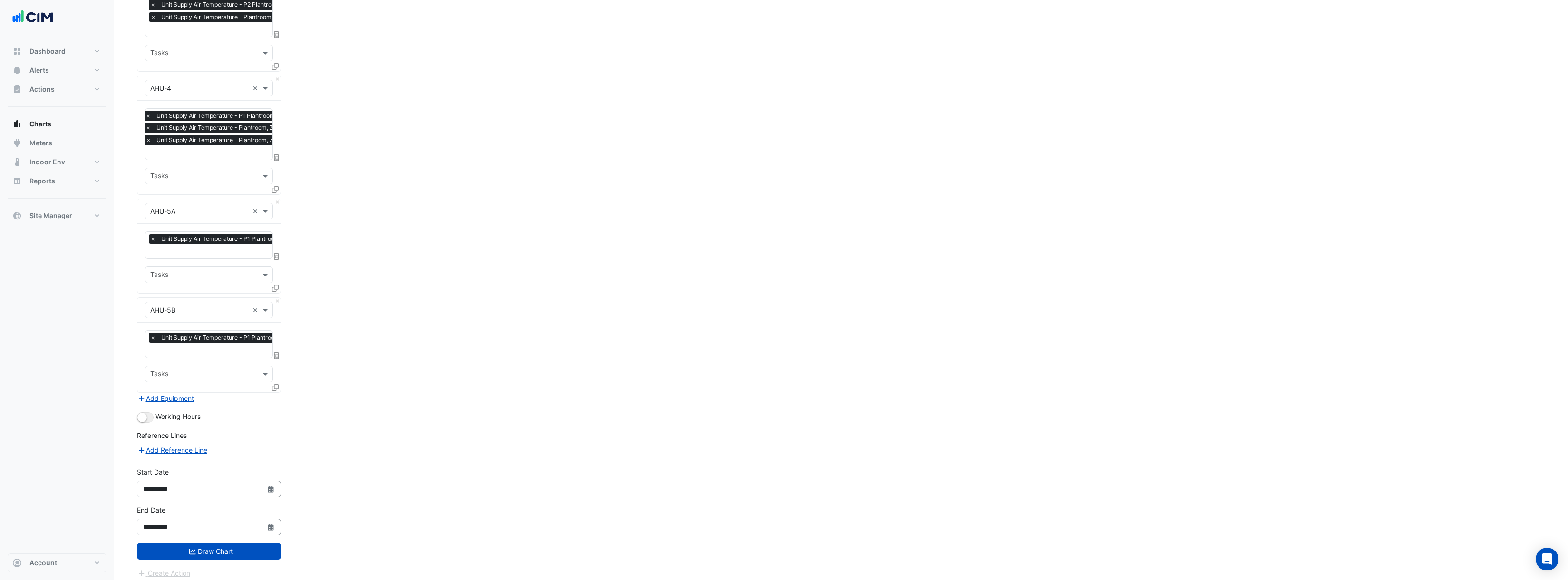
scroll to position [348, 0]
click at [146, 413] on small "button" at bounding box center [142, 417] width 10 height 10
click at [140, 412] on button "button" at bounding box center [145, 417] width 17 height 10
click at [270, 486] on icon "button" at bounding box center [270, 489] width 6 height 7
select select "*"
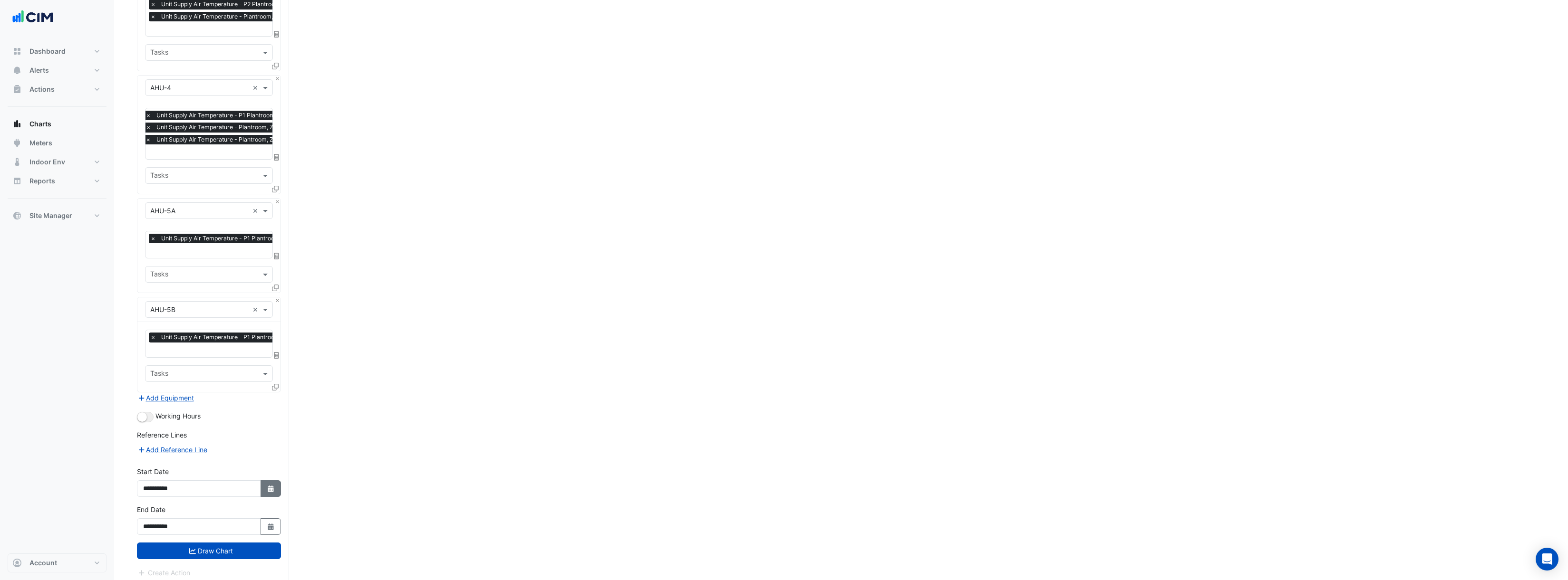
select select "****"
click at [151, 355] on span "Previous month" at bounding box center [153, 357] width 7 height 7
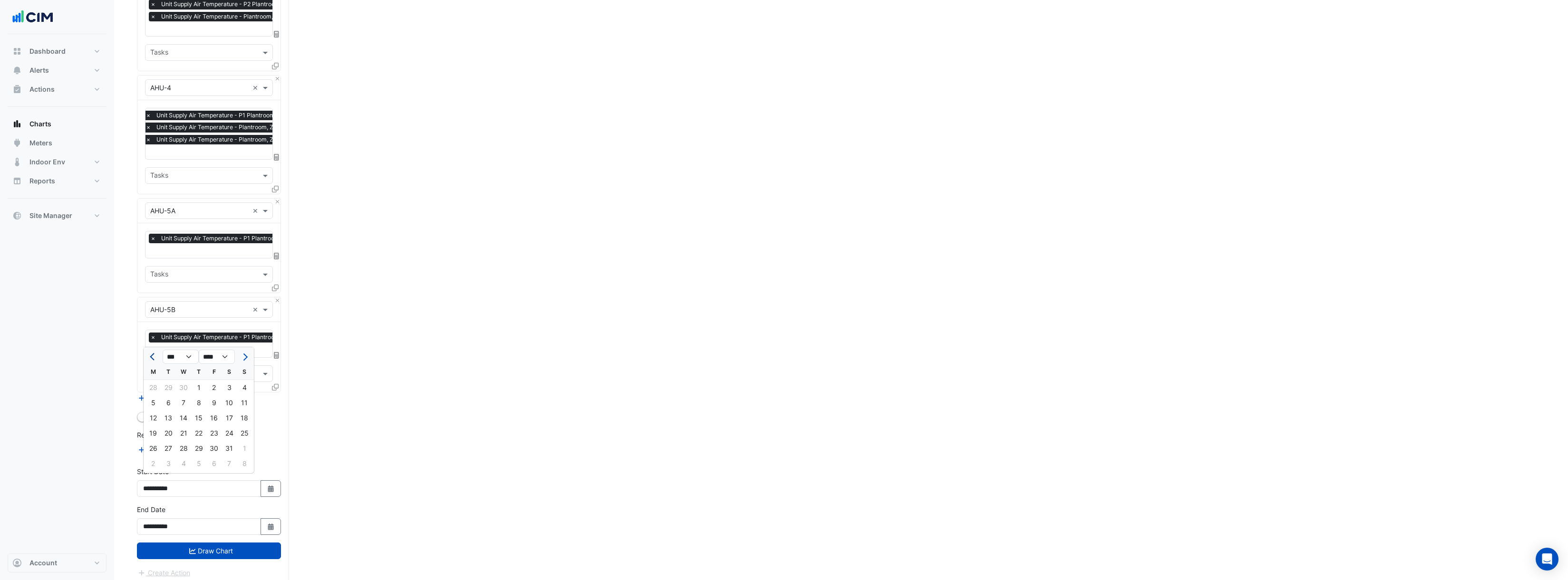
select select "*"
click at [171, 387] on div "1" at bounding box center [168, 387] width 15 height 15
type input "**********"
click at [166, 485] on input "**********" at bounding box center [199, 488] width 124 height 17
click at [277, 491] on button "Select Date" at bounding box center [271, 488] width 21 height 17
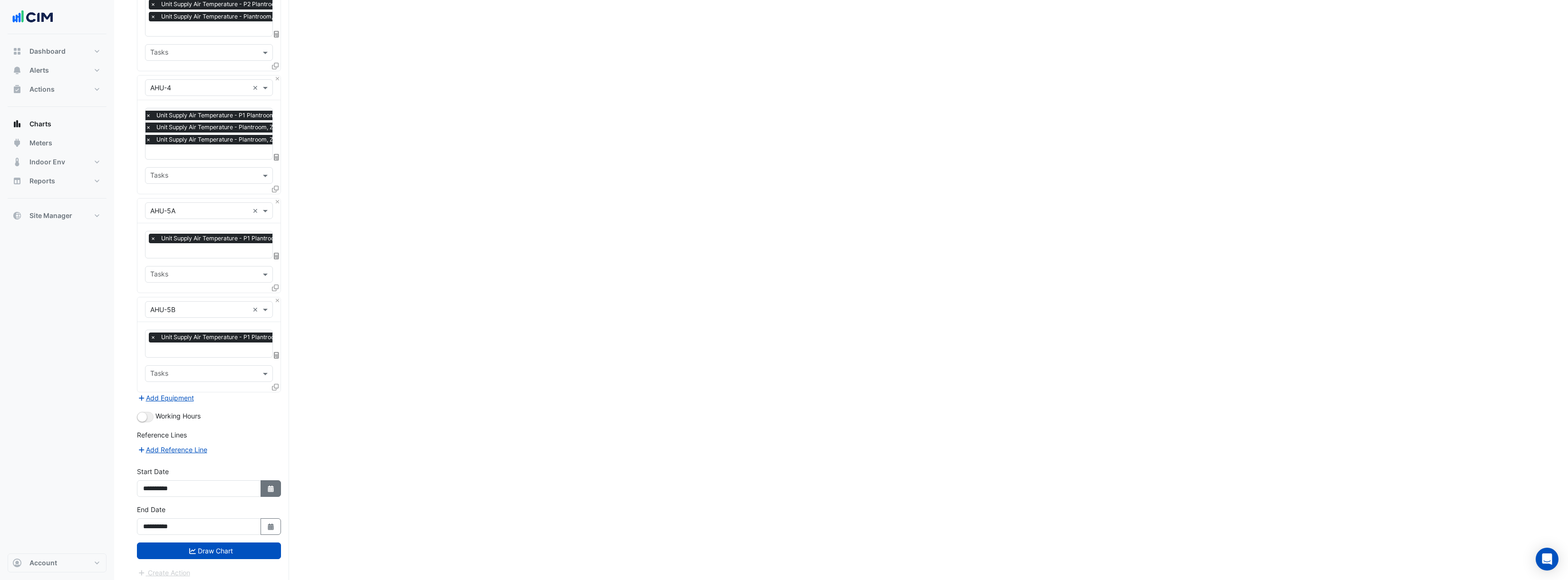
select select "*"
select select "****"
click at [150, 356] on span "Previous month" at bounding box center [153, 357] width 7 height 7
select select "*"
click at [231, 388] on div "1" at bounding box center [229, 387] width 15 height 15
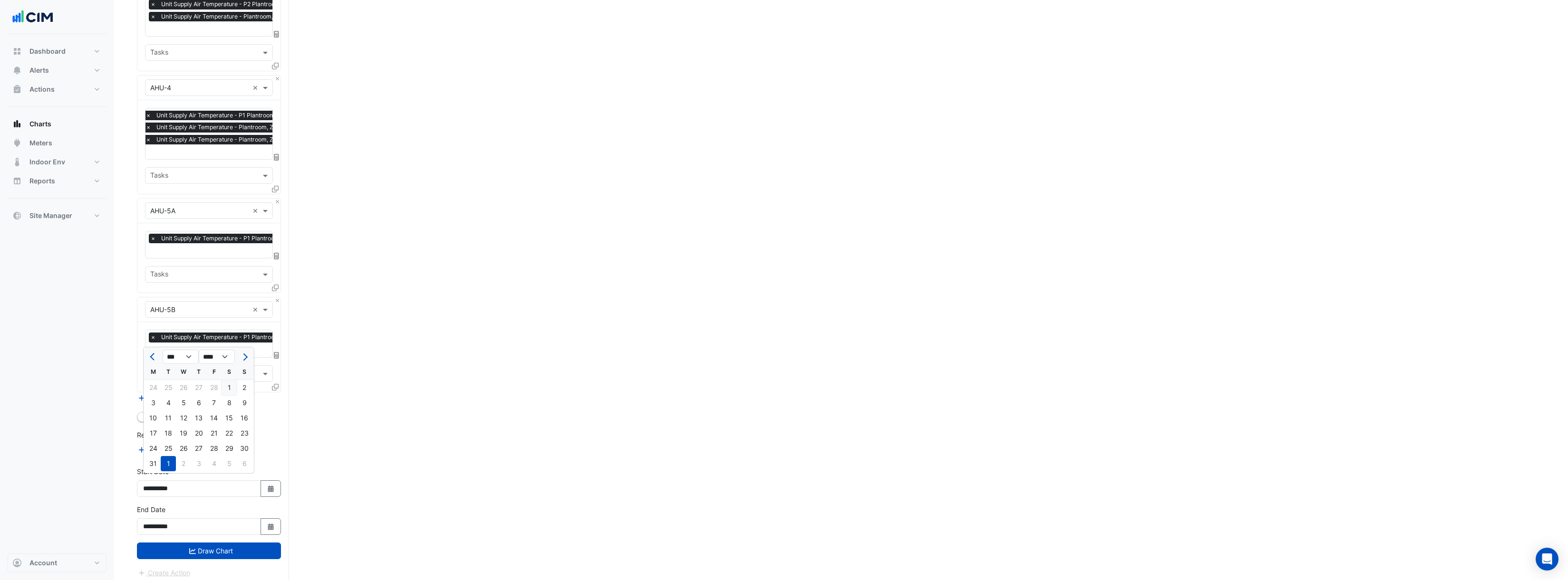
type input "**********"
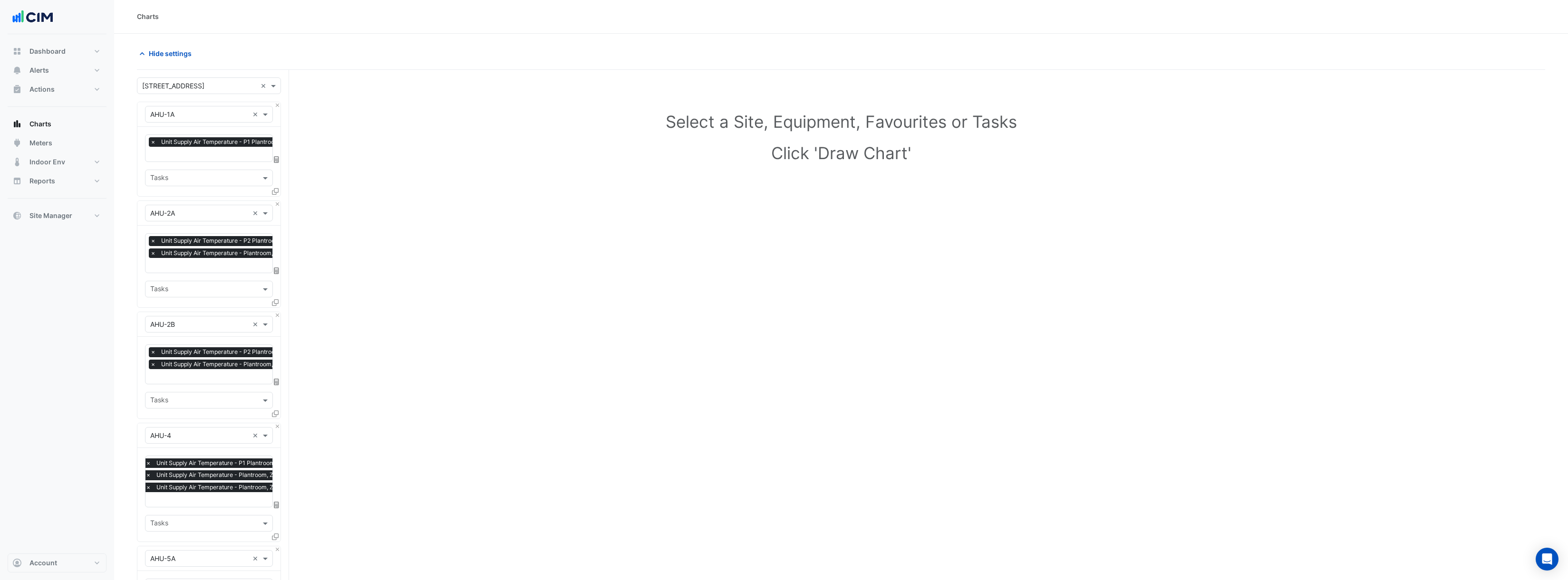
scroll to position [0, 0]
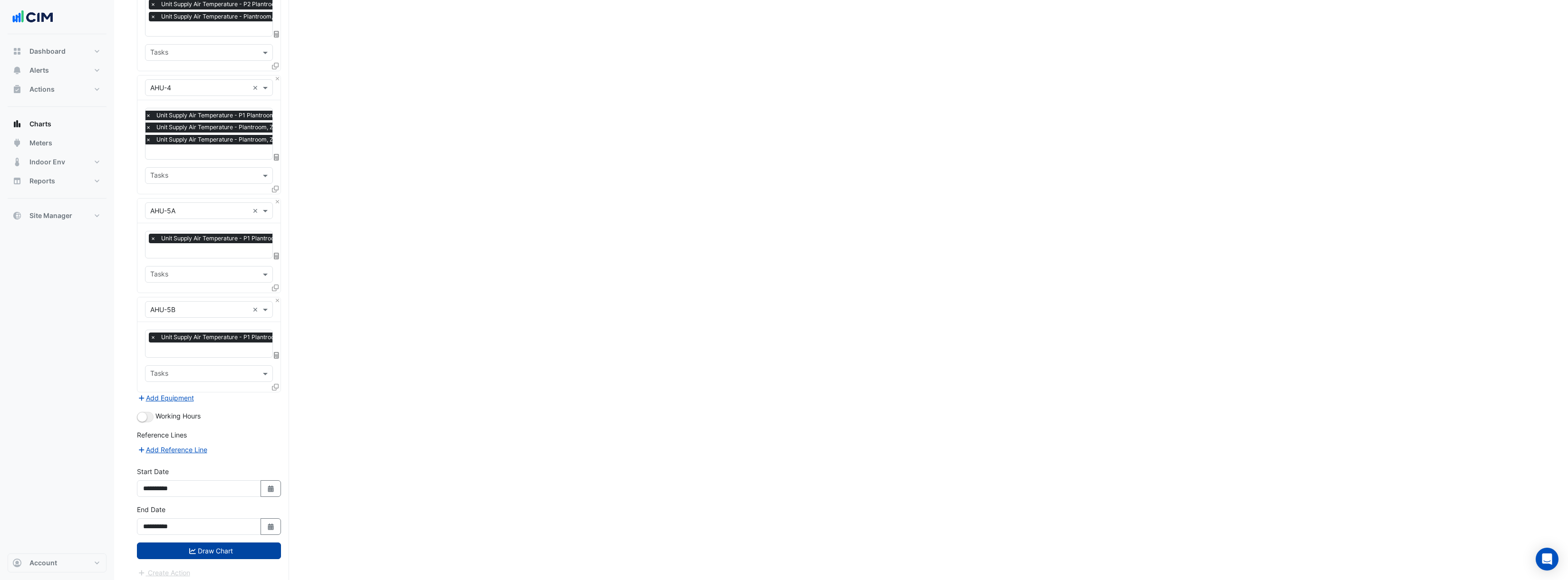
click at [193, 543] on button "Draw Chart" at bounding box center [209, 551] width 144 height 17
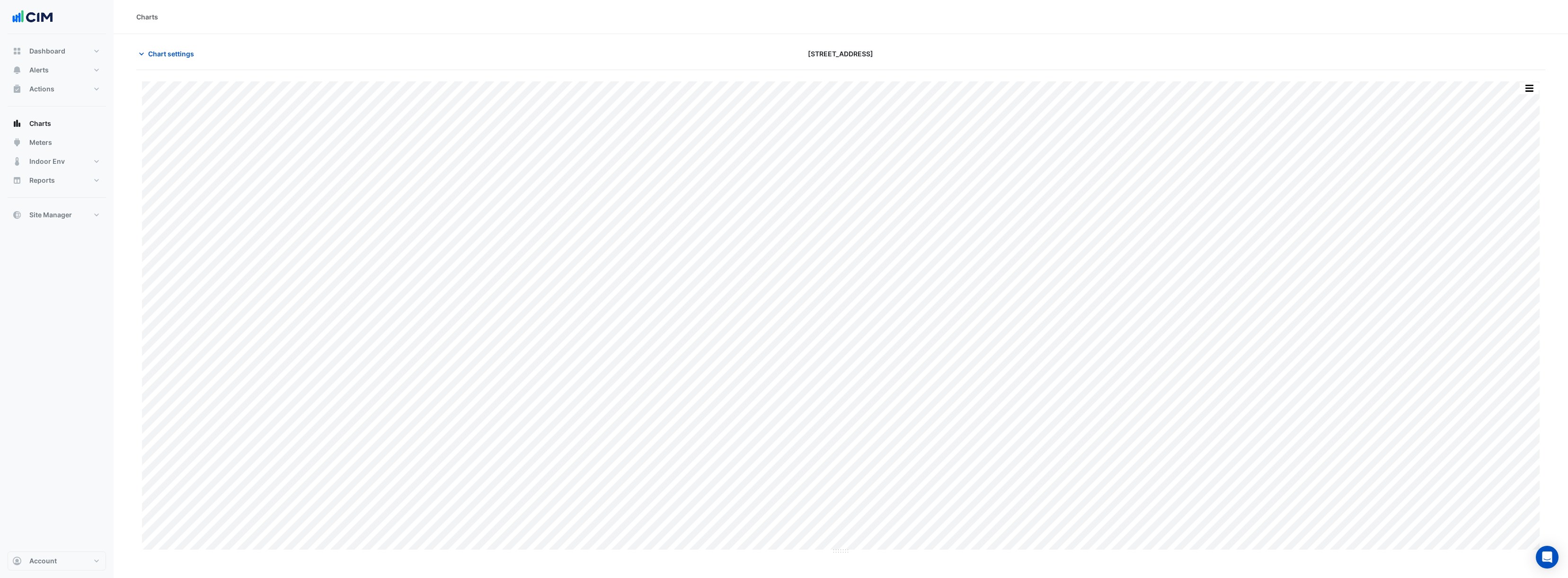
click at [1531, 92] on button "button" at bounding box center [1529, 88] width 19 height 12
click at [1532, 88] on button "button" at bounding box center [1529, 88] width 19 height 12
click at [1501, 218] on div "Export CSV - Flat" at bounding box center [1510, 213] width 57 height 23
